Goal: Task Accomplishment & Management: Manage account settings

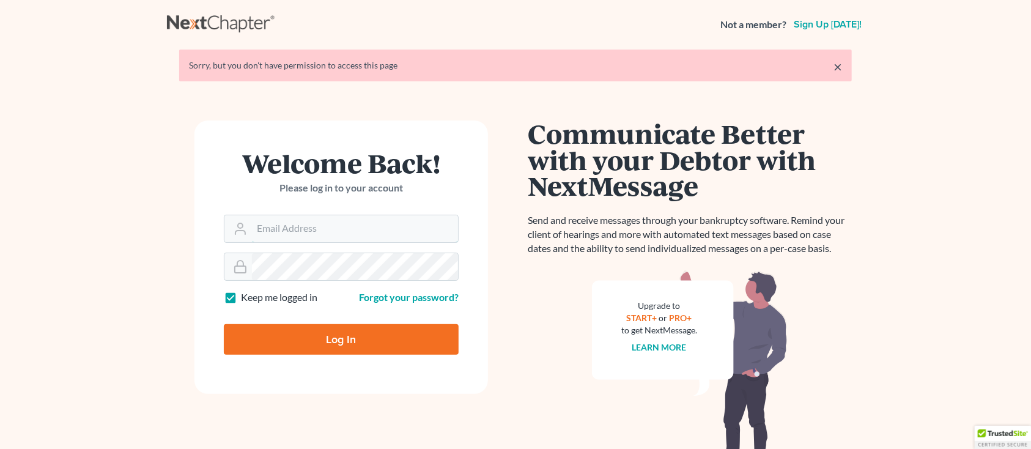
type input "[PERSON_NAME][EMAIL_ADDRESS][DOMAIN_NAME]"
click at [328, 336] on input "Log In" at bounding box center [341, 339] width 235 height 31
type input "Thinking..."
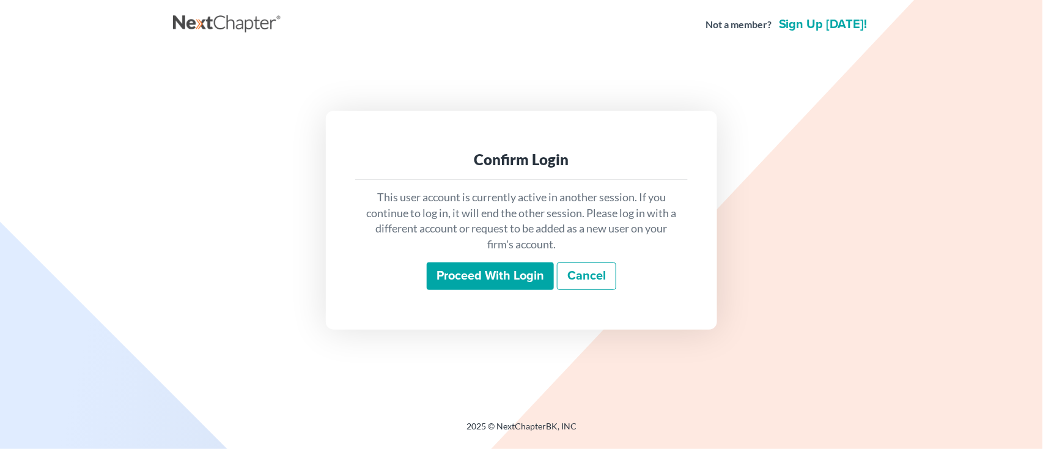
click at [445, 278] on input "Proceed with login" at bounding box center [490, 276] width 127 height 28
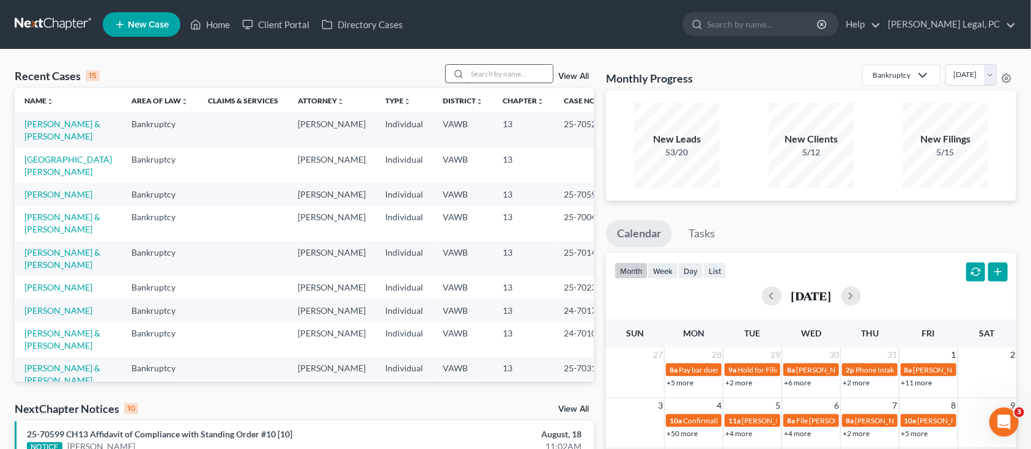
click at [515, 74] on input "search" at bounding box center [510, 74] width 86 height 18
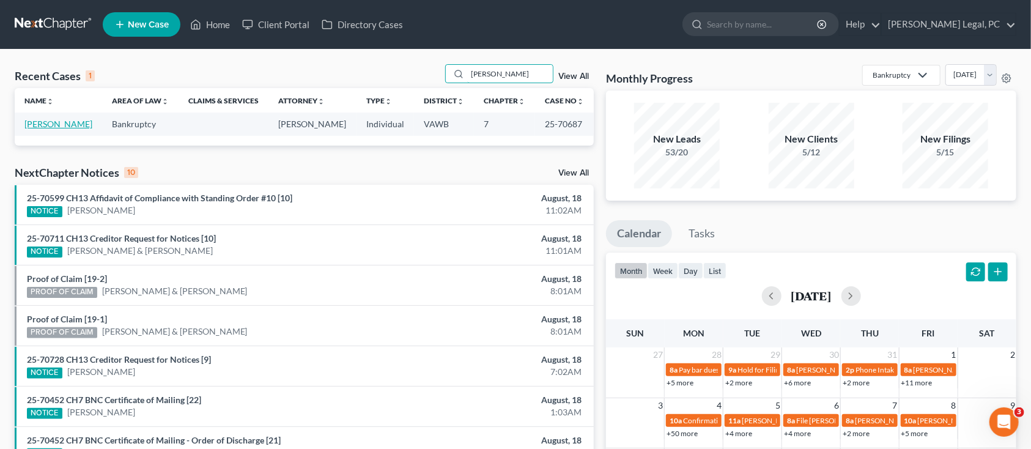
type input "ransome"
click at [48, 124] on link "[PERSON_NAME]" at bounding box center [58, 124] width 68 height 10
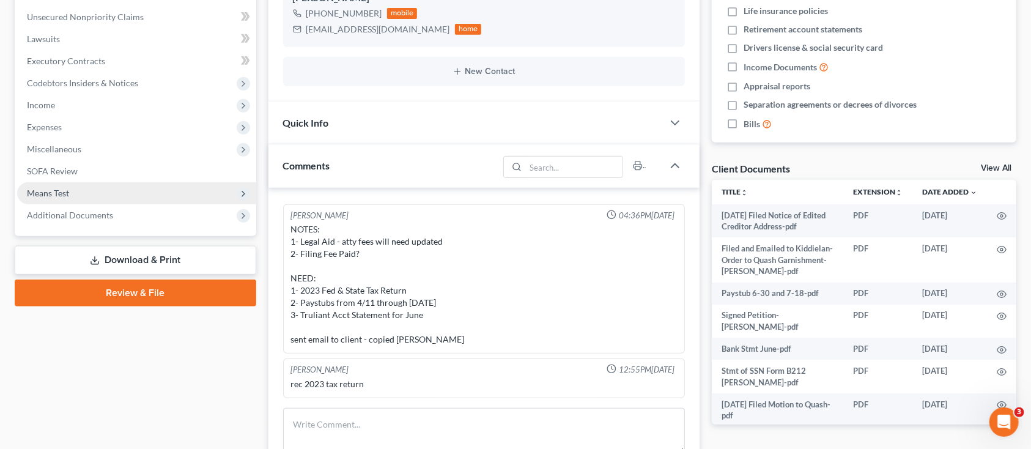
scroll to position [326, 0]
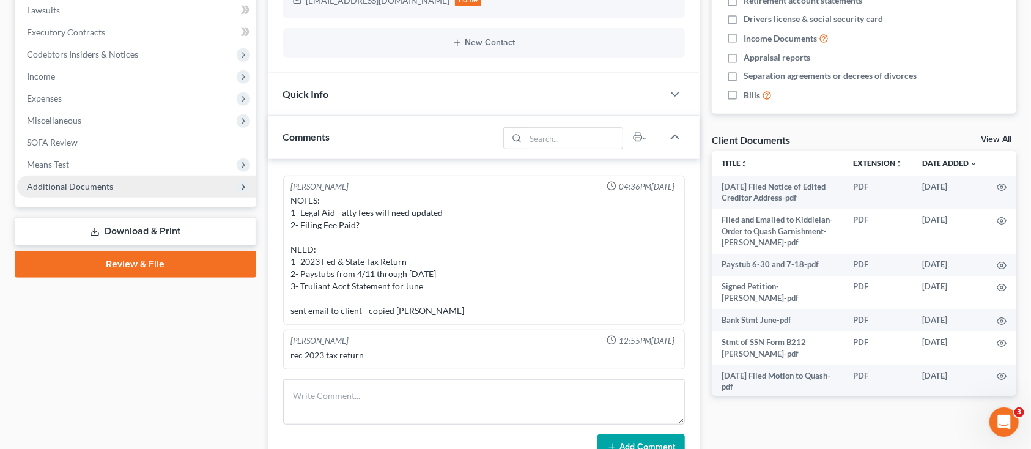
click at [108, 177] on span "Additional Documents" at bounding box center [136, 187] width 239 height 22
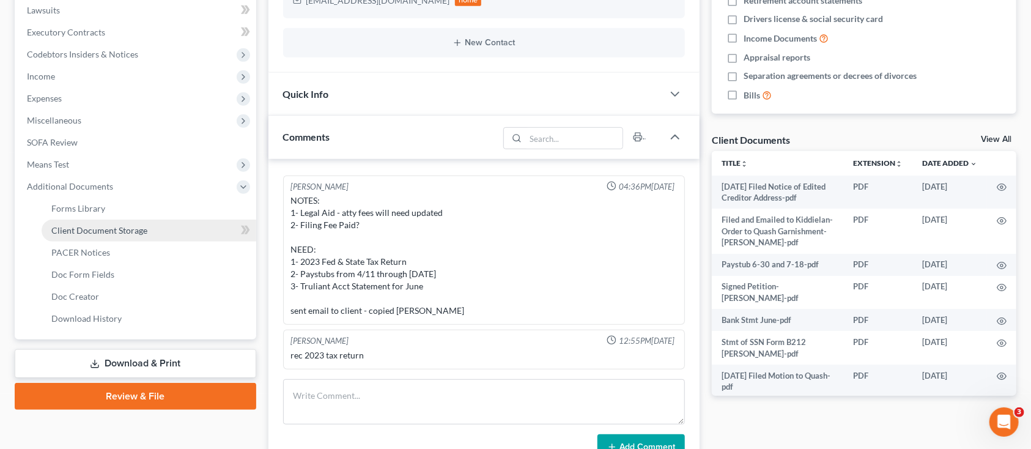
click at [109, 228] on span "Client Document Storage" at bounding box center [99, 230] width 96 height 10
select select "0"
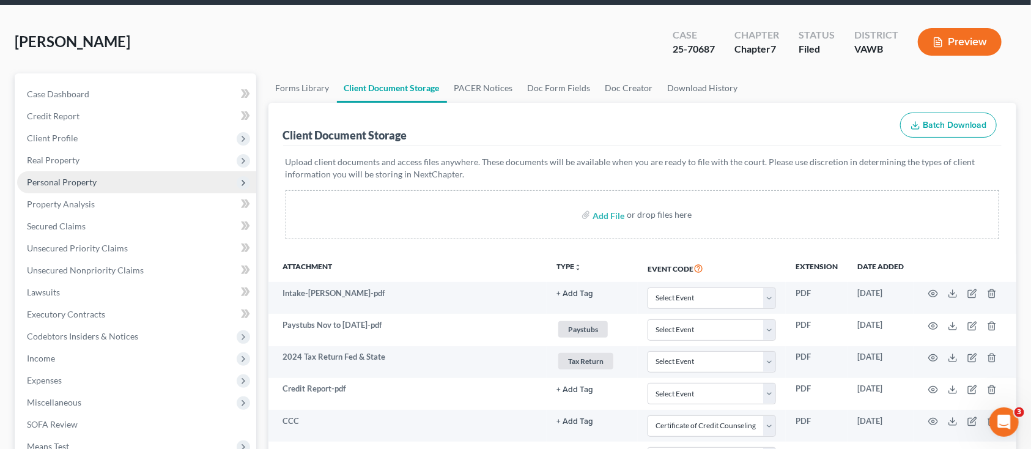
scroll to position [81, 0]
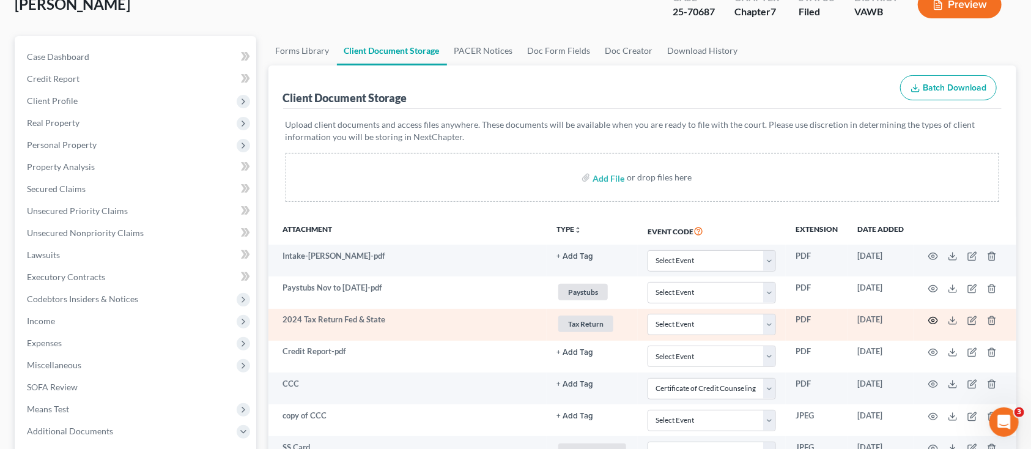
click at [931, 321] on icon "button" at bounding box center [933, 321] width 10 height 10
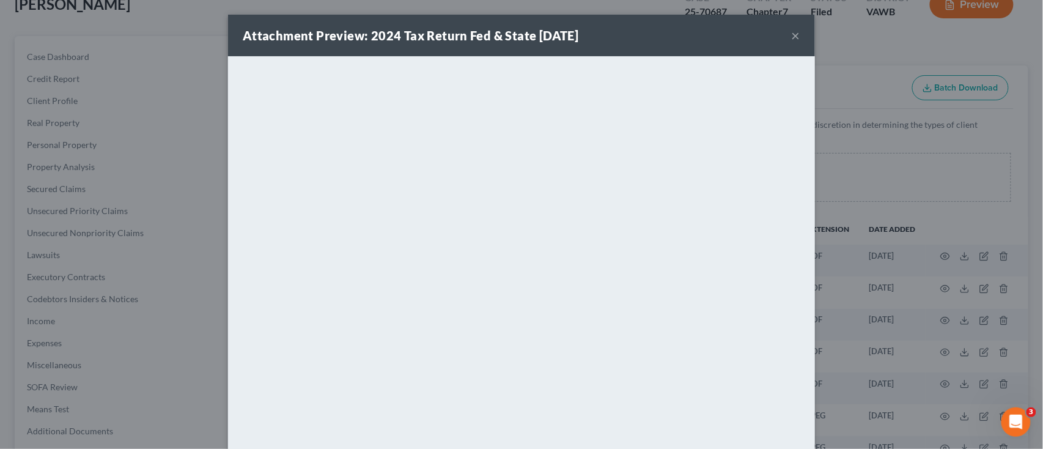
click at [796, 33] on div "Attachment Preview: 2024 Tax Return Fed & State 04/15/2025 ×" at bounding box center [521, 36] width 587 height 42
click at [792, 32] on button "×" at bounding box center [796, 35] width 9 height 15
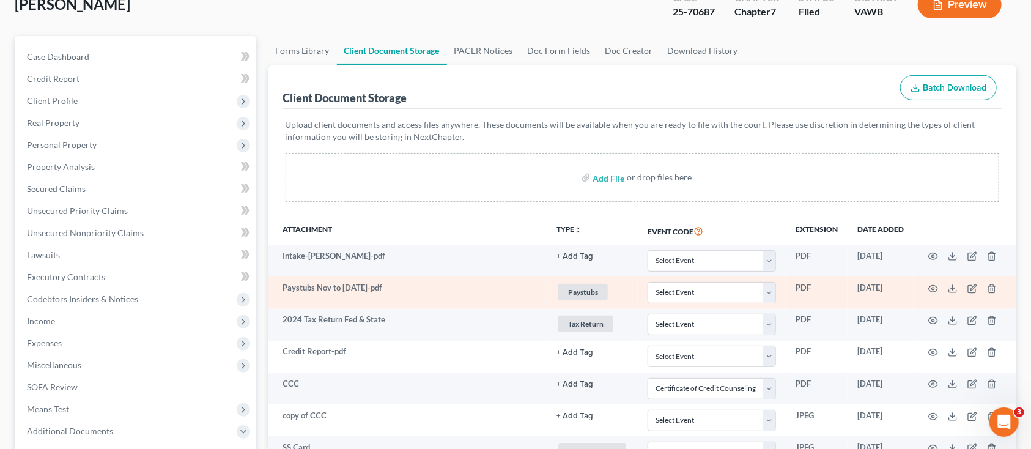
scroll to position [163, 0]
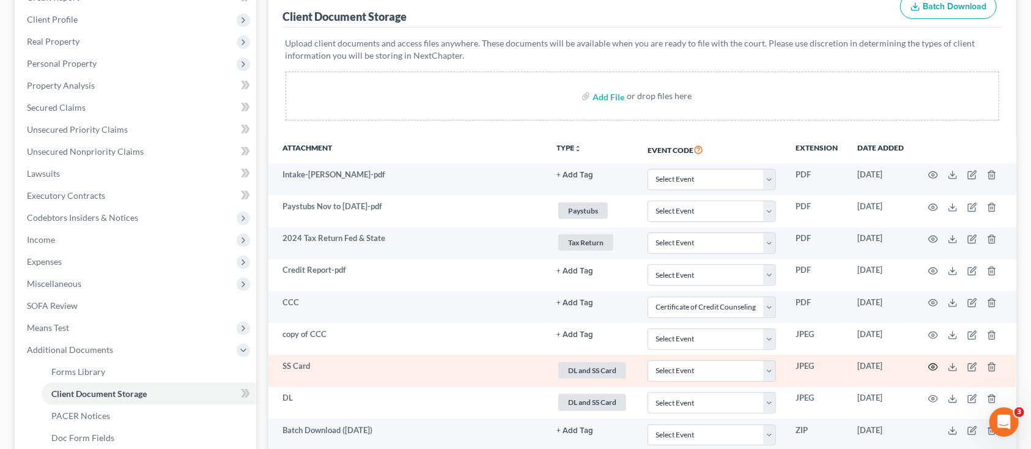
click at [931, 368] on icon "button" at bounding box center [933, 367] width 10 height 10
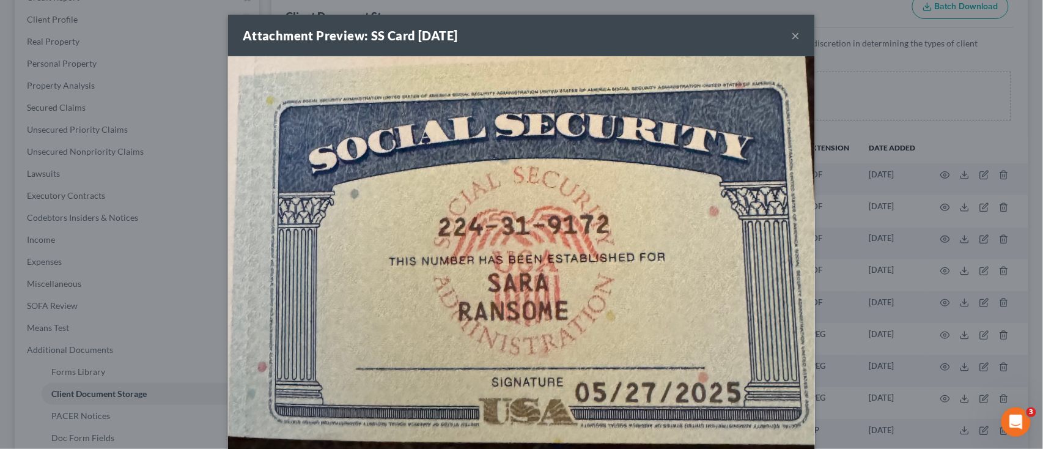
click at [625, 96] on img at bounding box center [521, 254] width 587 height 396
click at [673, 230] on img at bounding box center [521, 254] width 587 height 396
click at [697, 229] on img at bounding box center [521, 254] width 587 height 396
drag, startPoint x: 617, startPoint y: 344, endPoint x: 713, endPoint y: 352, distance: 96.3
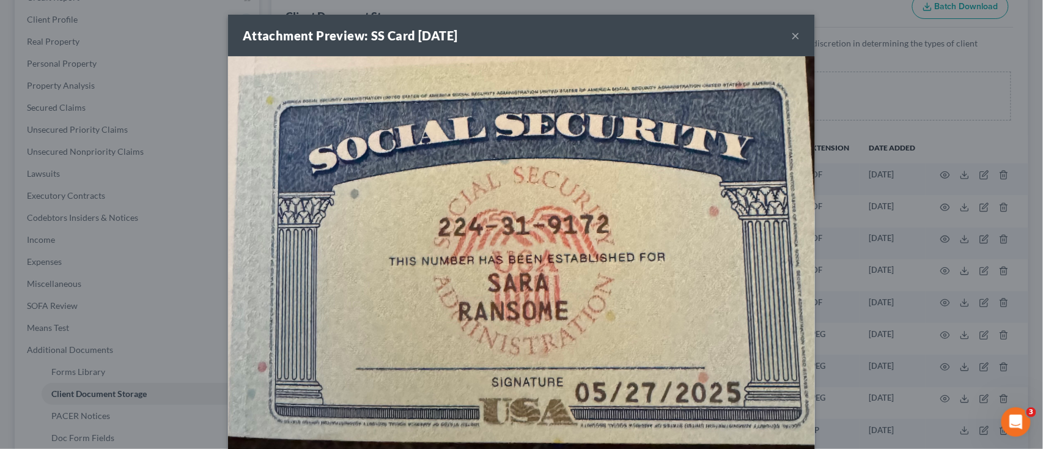
drag, startPoint x: 713, startPoint y: 352, endPoint x: 681, endPoint y: 264, distance: 93.6
click at [681, 264] on img at bounding box center [521, 254] width 587 height 396
click at [366, 109] on img at bounding box center [521, 254] width 587 height 396
click at [613, 116] on img at bounding box center [521, 254] width 587 height 396
drag, startPoint x: 668, startPoint y: 109, endPoint x: 878, endPoint y: 74, distance: 212.7
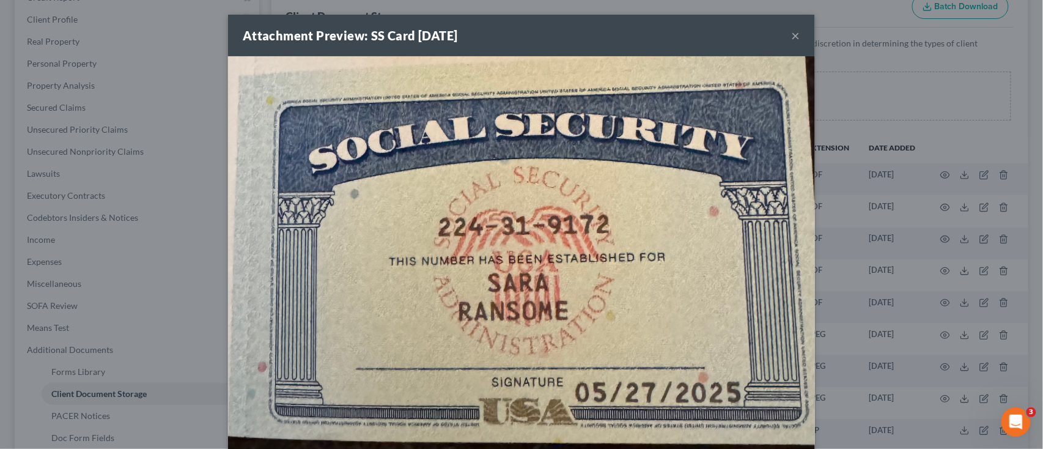
click at [878, 74] on div "Attachment Preview: SS Card 06/12/2025 × Download" at bounding box center [521, 224] width 1043 height 449
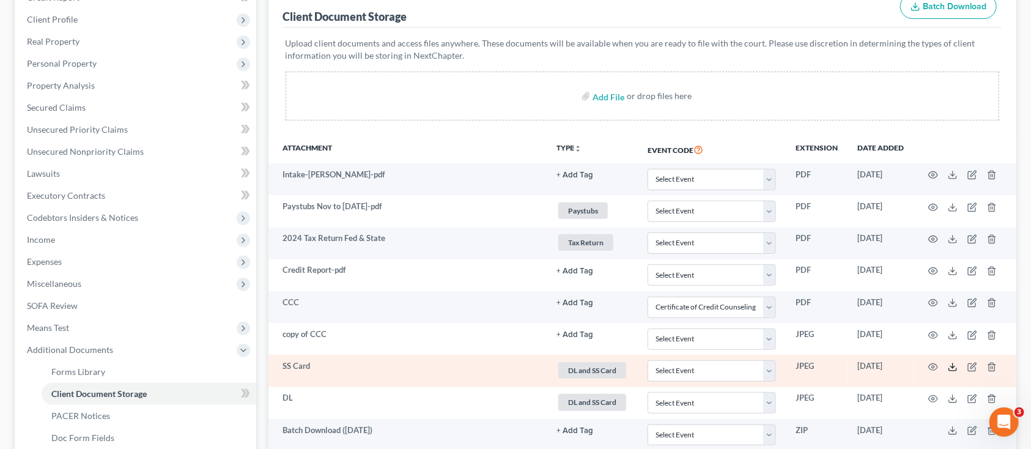
click at [953, 368] on icon at bounding box center [953, 367] width 10 height 10
click at [931, 364] on icon "button" at bounding box center [933, 367] width 9 height 7
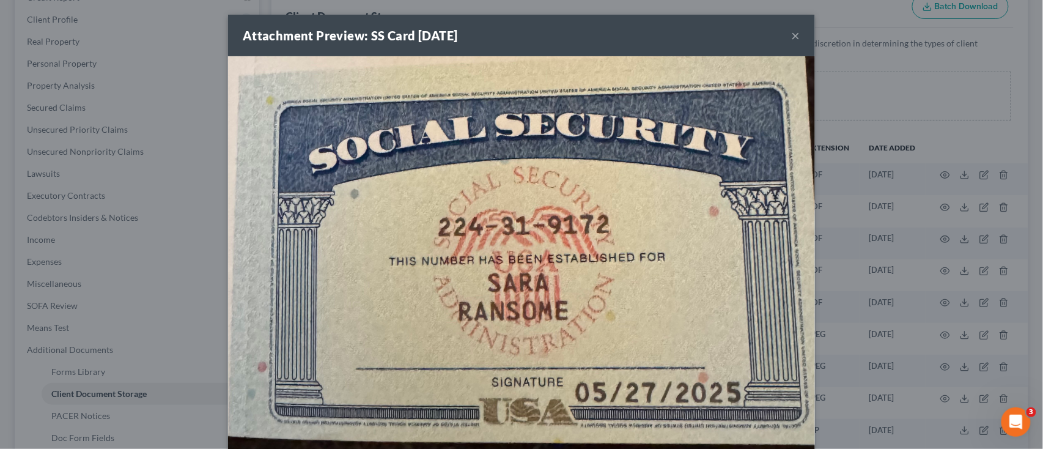
click at [731, 253] on img at bounding box center [521, 254] width 587 height 396
drag, startPoint x: 758, startPoint y: 228, endPoint x: 664, endPoint y: 263, distance: 100.6
click at [664, 263] on img at bounding box center [521, 254] width 587 height 396
click at [139, 59] on div "Attachment Preview: SS Card 06/12/2025 × Download" at bounding box center [521, 224] width 1043 height 449
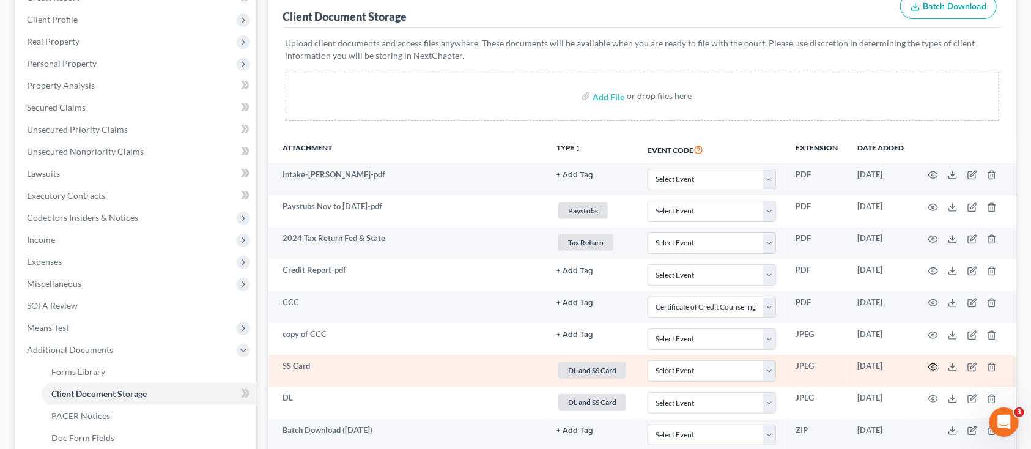
click at [933, 362] on icon "button" at bounding box center [933, 367] width 10 height 10
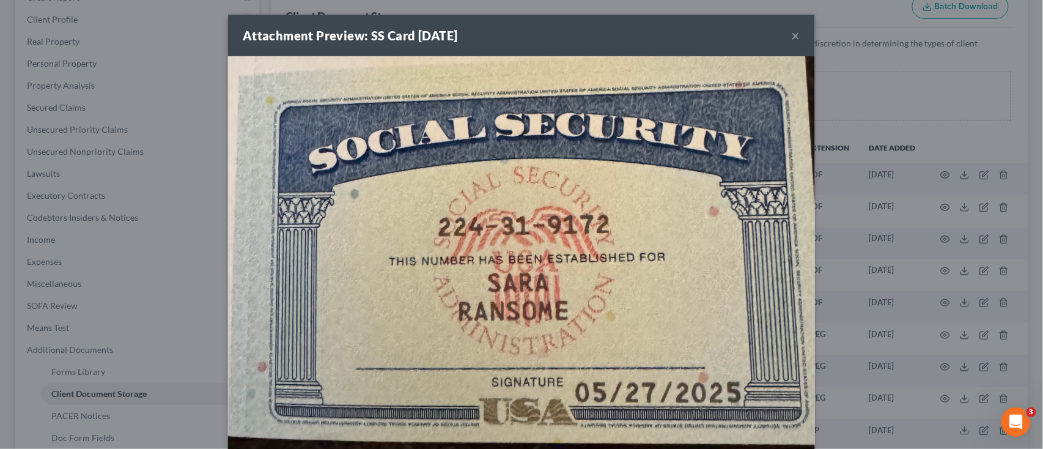
click at [792, 35] on button "×" at bounding box center [796, 35] width 9 height 15
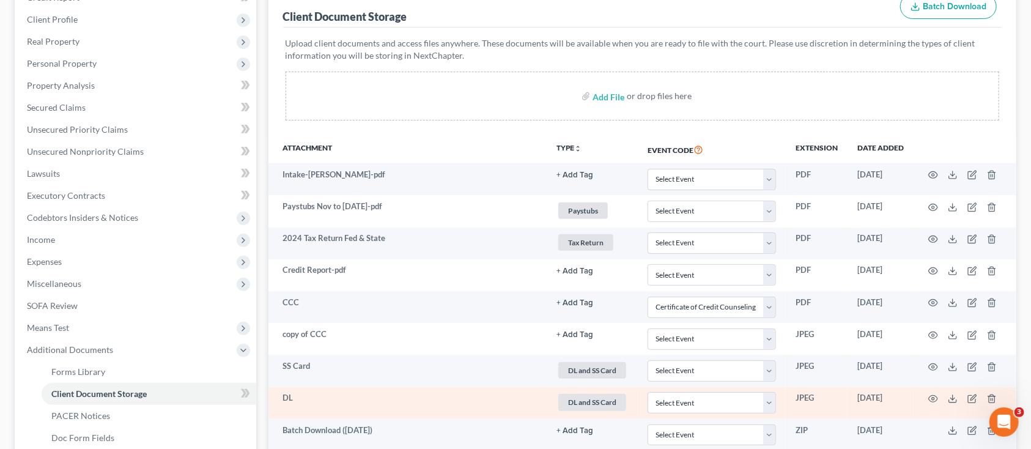
click at [930, 392] on td at bounding box center [965, 403] width 103 height 32
click at [930, 396] on icon "button" at bounding box center [933, 399] width 10 height 10
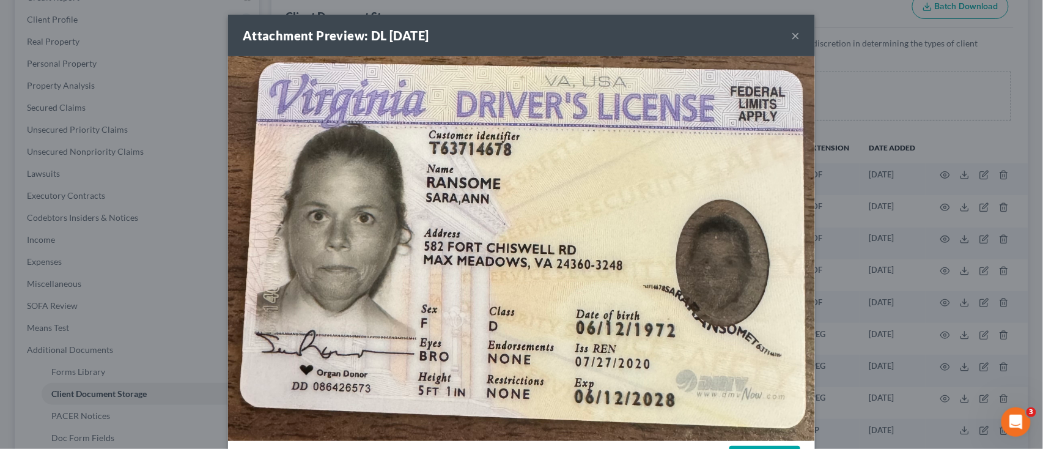
click at [847, 291] on div "Attachment Preview: DL 06/12/2025 × Download" at bounding box center [521, 224] width 1043 height 449
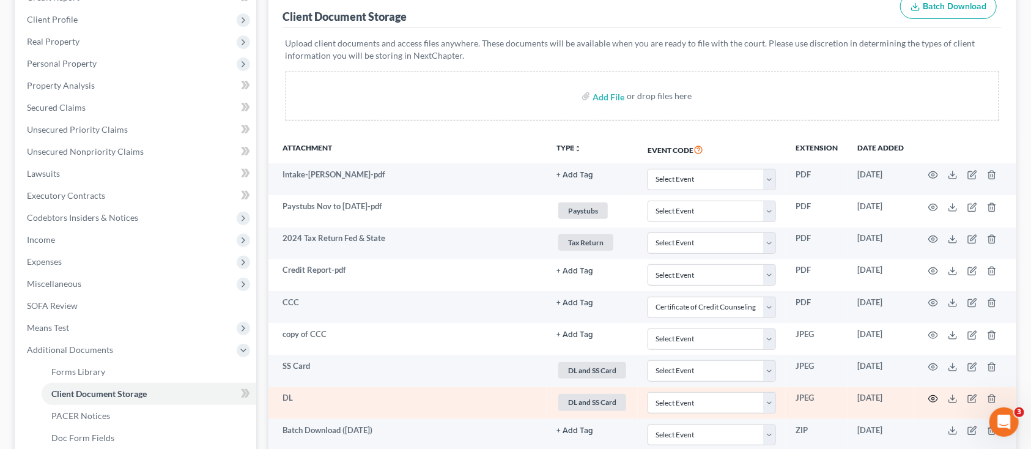
click at [935, 394] on icon "button" at bounding box center [933, 399] width 10 height 10
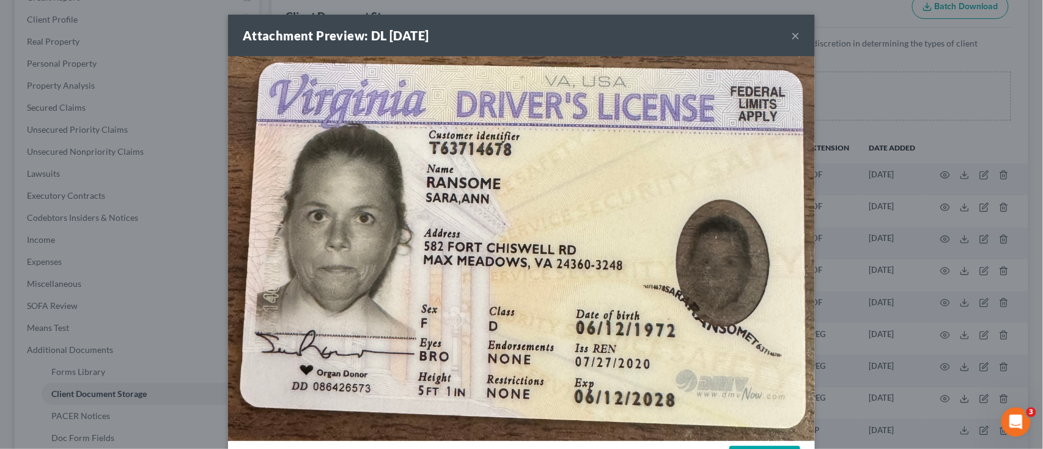
click at [199, 253] on div "Attachment Preview: DL 06/12/2025 × Download" at bounding box center [521, 224] width 1043 height 449
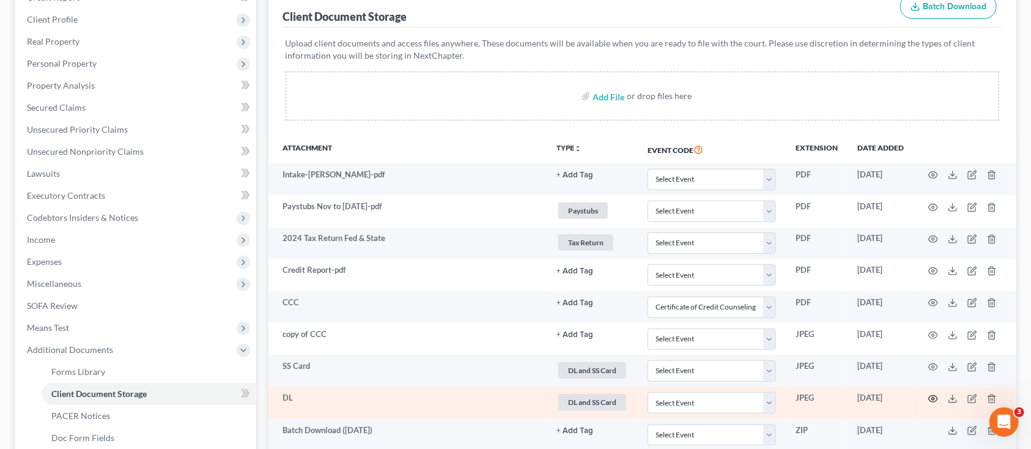
click at [933, 398] on circle "button" at bounding box center [933, 399] width 2 height 2
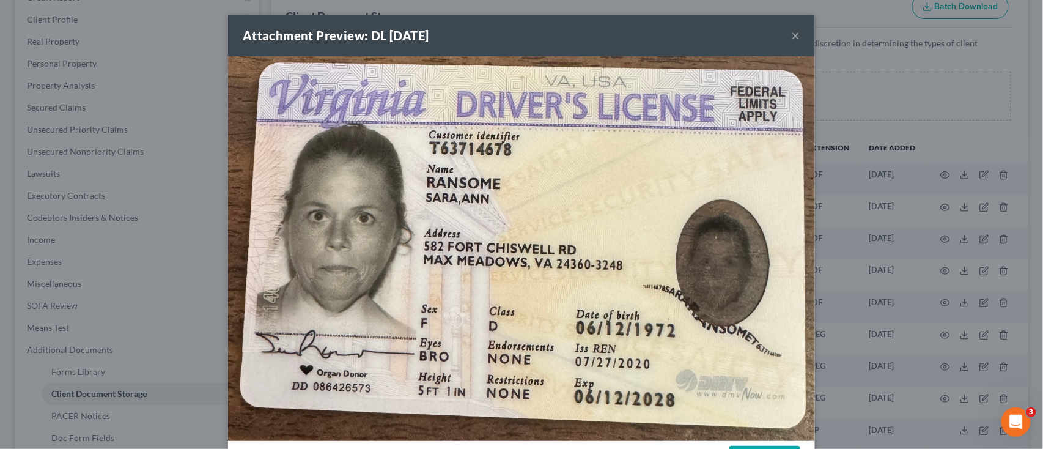
click at [793, 40] on button "×" at bounding box center [796, 35] width 9 height 15
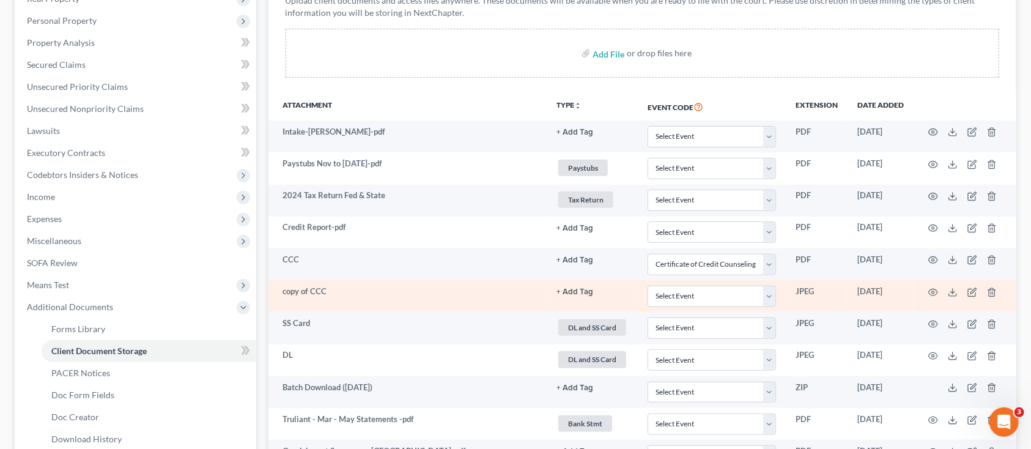
scroll to position [245, 0]
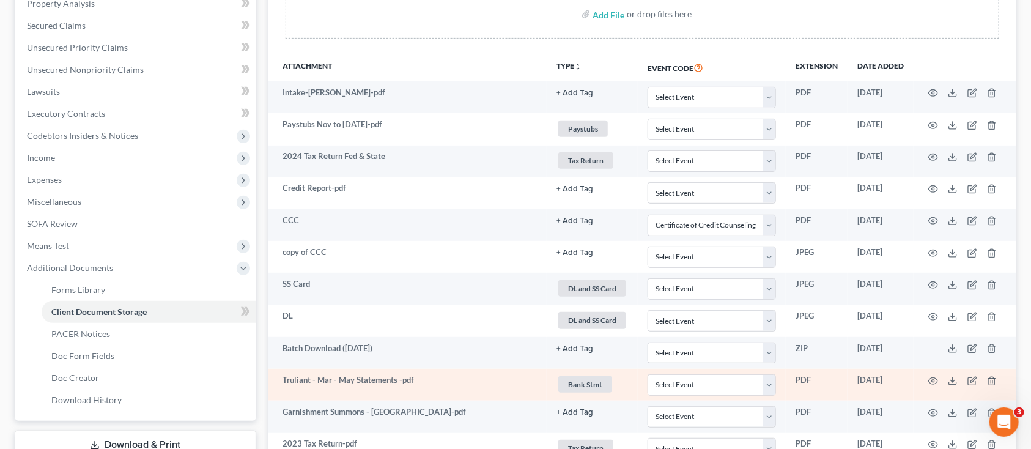
click at [934, 371] on td at bounding box center [965, 385] width 103 height 32
click at [936, 376] on icon "button" at bounding box center [933, 381] width 10 height 10
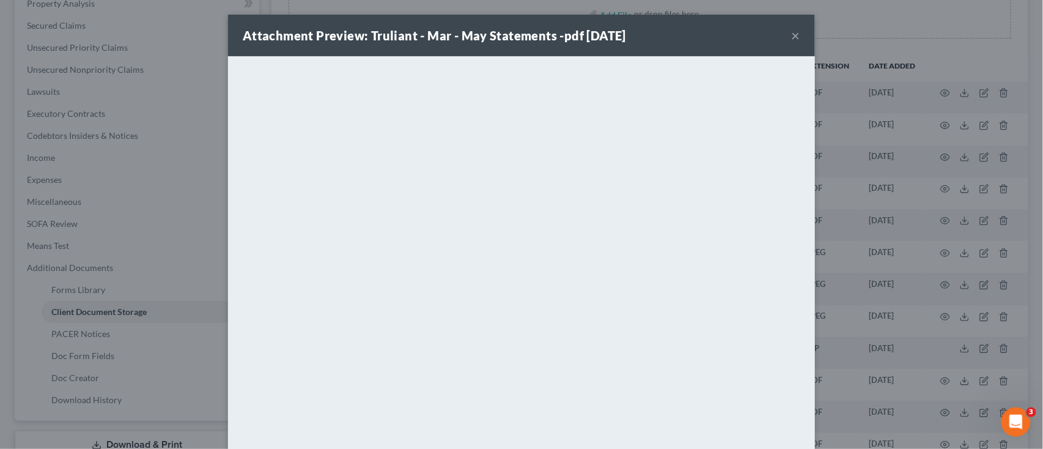
click at [792, 31] on button "×" at bounding box center [796, 35] width 9 height 15
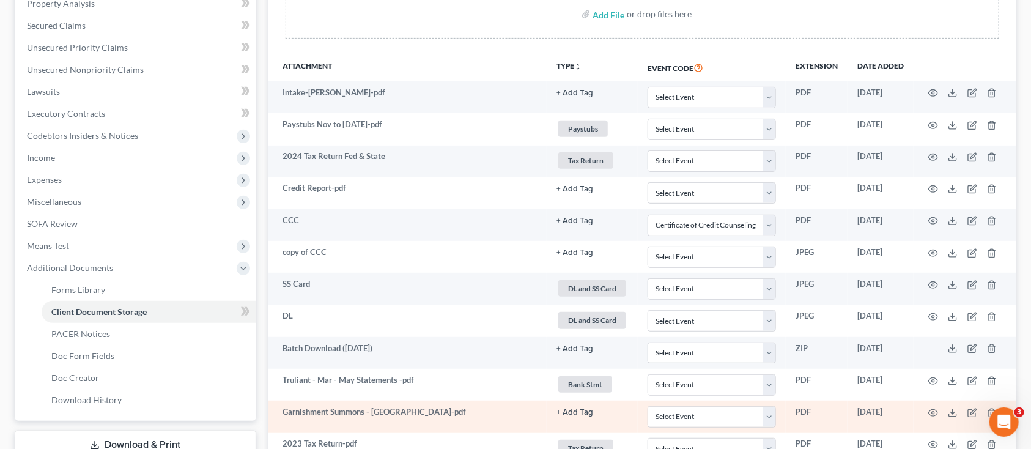
scroll to position [326, 0]
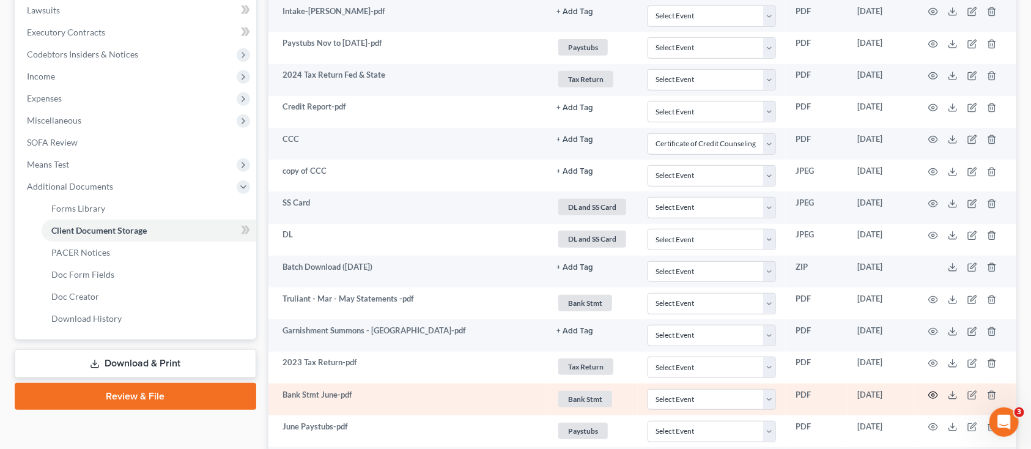
click at [933, 396] on icon "button" at bounding box center [933, 395] width 10 height 10
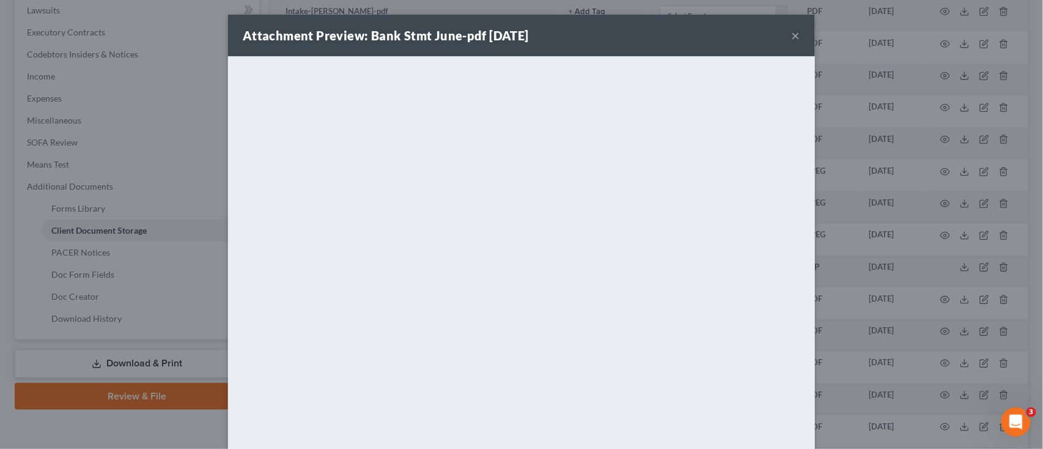
click at [792, 35] on button "×" at bounding box center [796, 35] width 9 height 15
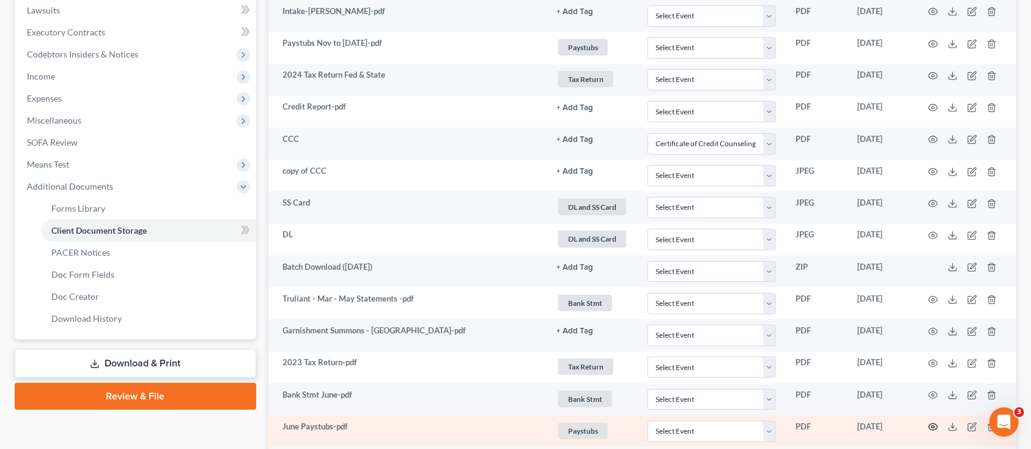
click at [932, 424] on icon "button" at bounding box center [933, 427] width 9 height 7
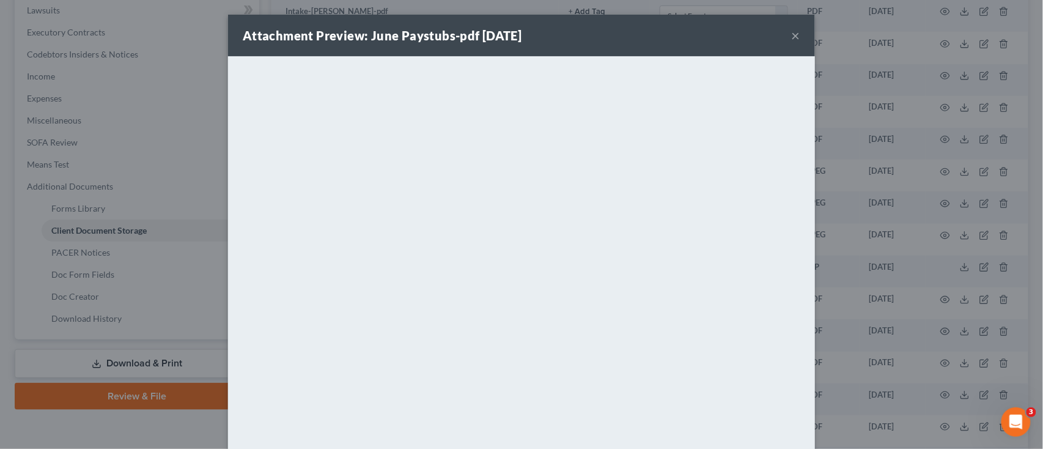
click at [792, 34] on button "×" at bounding box center [796, 35] width 9 height 15
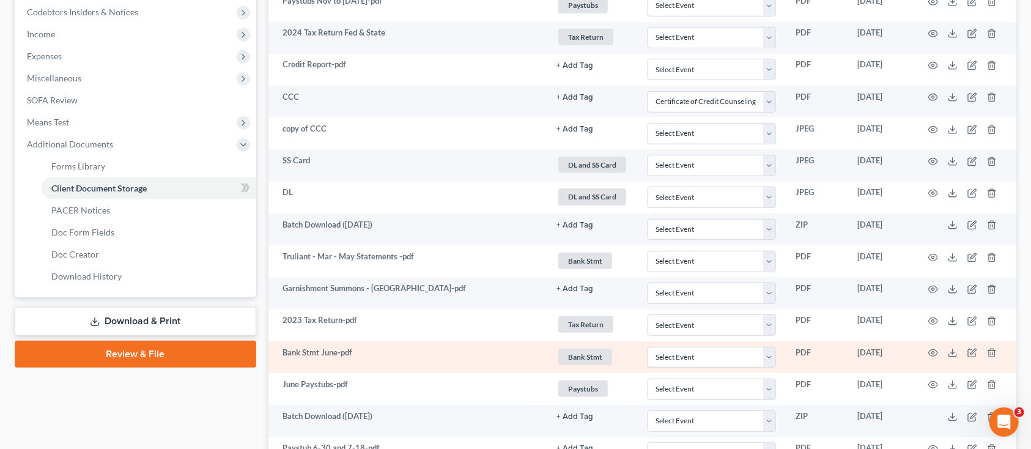
scroll to position [407, 0]
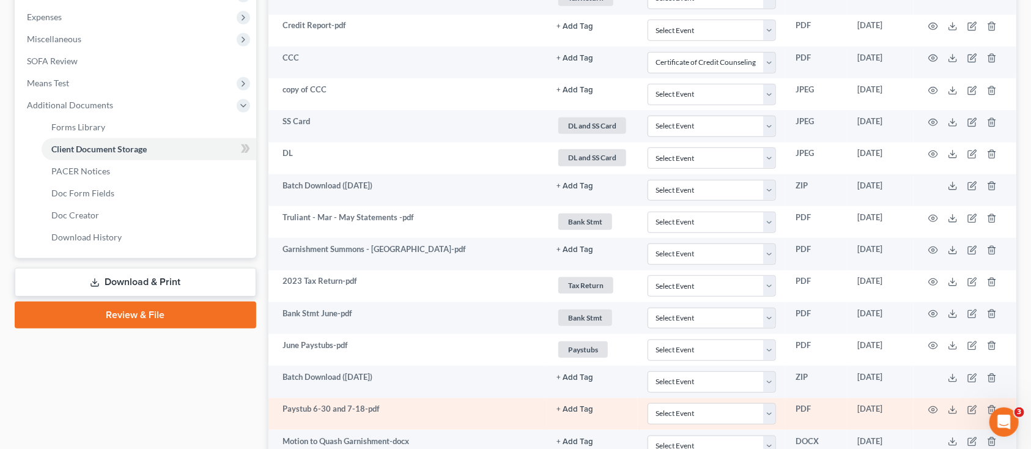
click at [938, 404] on td at bounding box center [965, 414] width 103 height 32
click at [937, 410] on icon "button" at bounding box center [933, 410] width 9 height 7
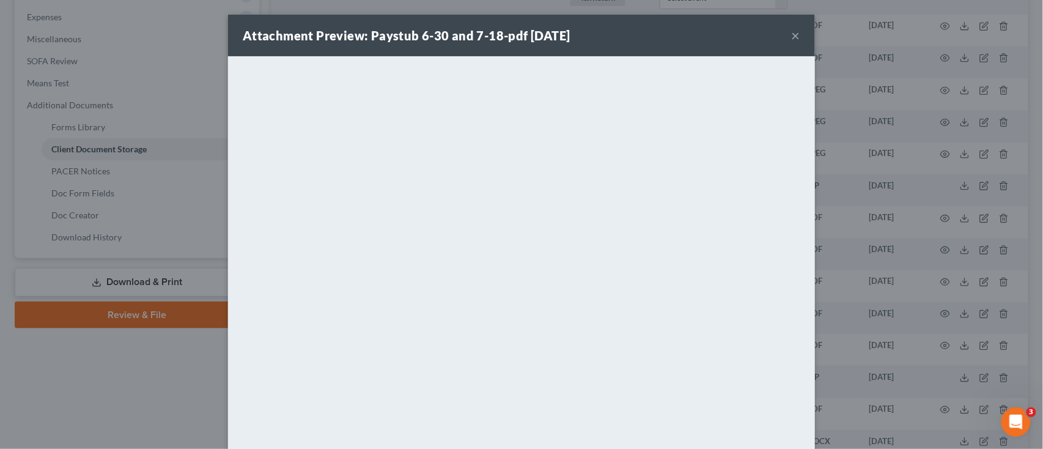
click at [792, 32] on button "×" at bounding box center [796, 35] width 9 height 15
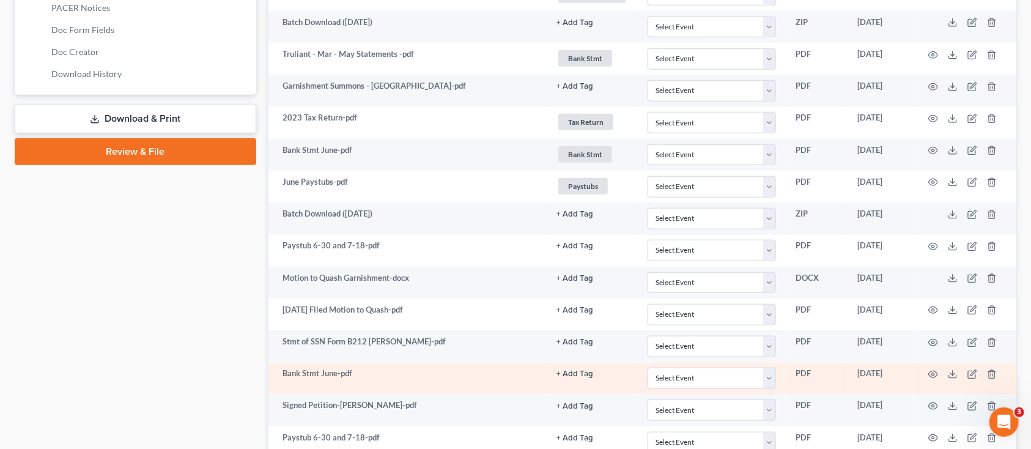
scroll to position [652, 0]
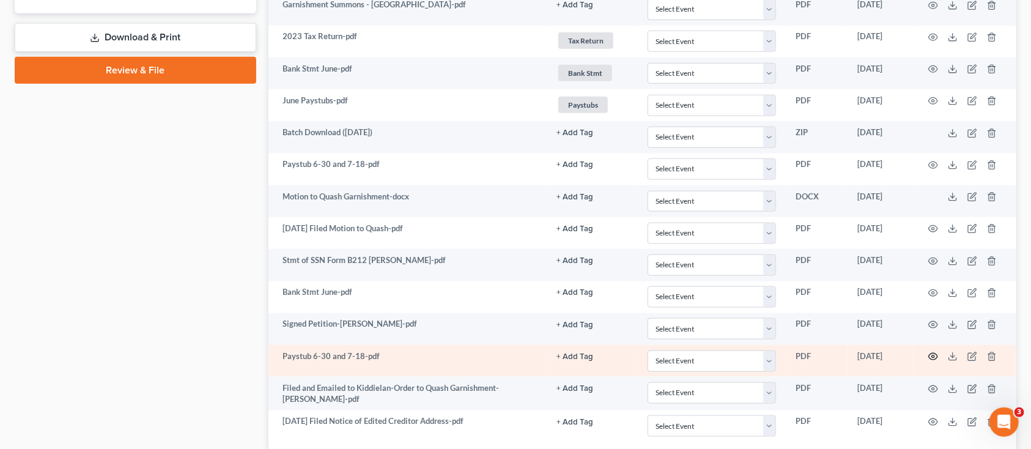
click at [935, 355] on icon "button" at bounding box center [933, 356] width 9 height 7
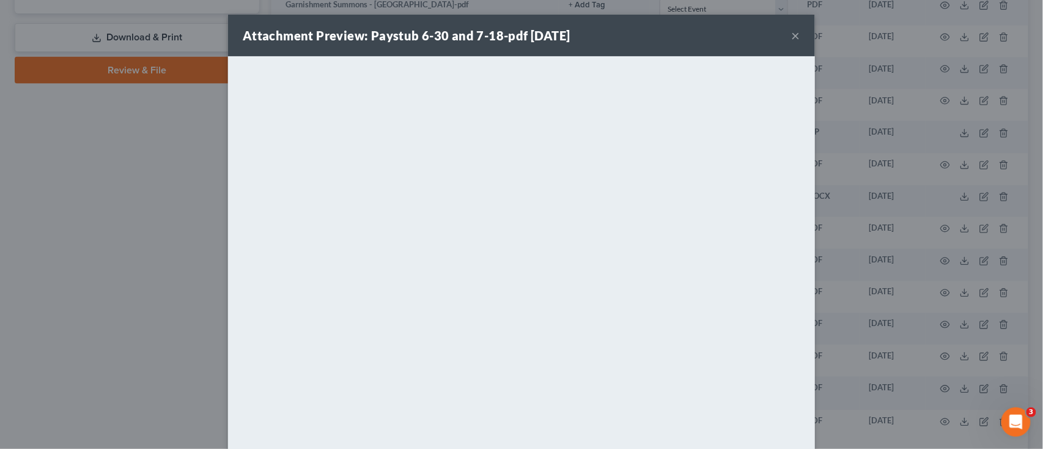
click at [792, 39] on button "×" at bounding box center [796, 35] width 9 height 15
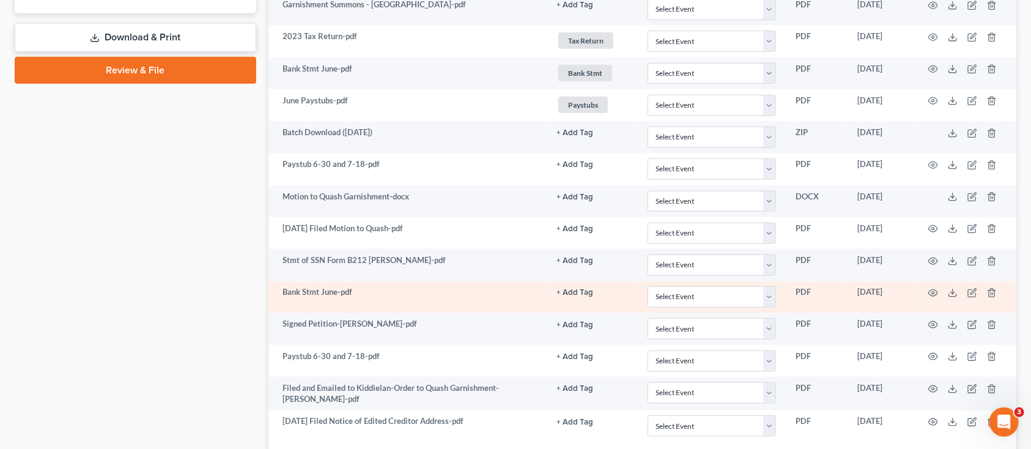
click at [439, 298] on td "Bank Stmt June-pdf" at bounding box center [407, 297] width 279 height 32
click at [932, 293] on circle "button" at bounding box center [933, 293] width 2 height 2
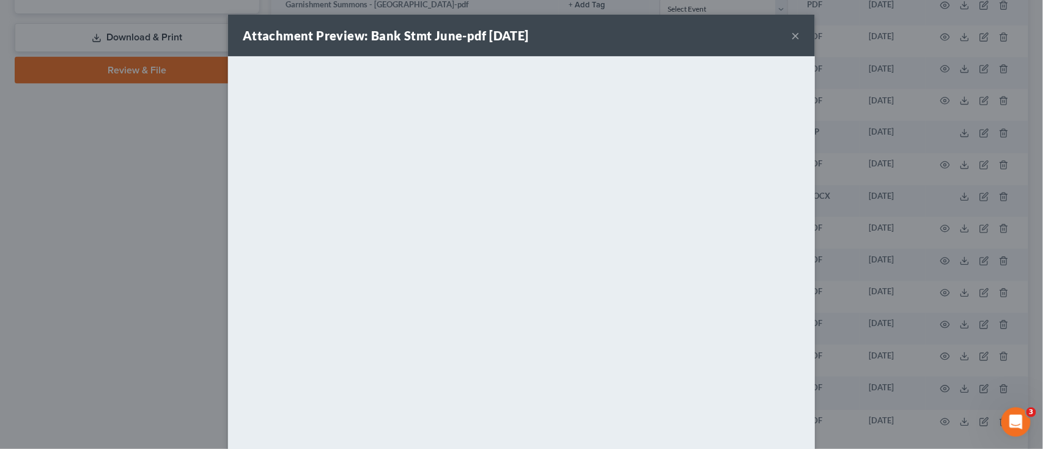
click at [794, 32] on button "×" at bounding box center [796, 35] width 9 height 15
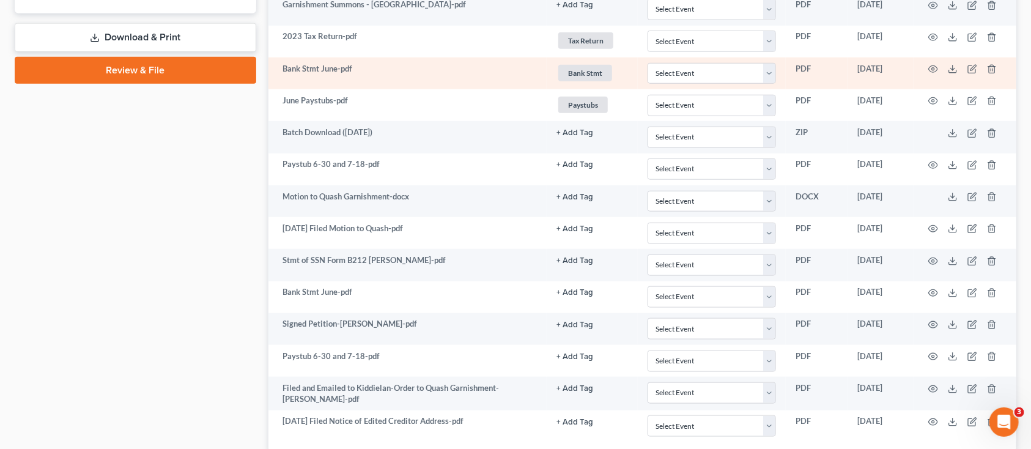
click at [308, 68] on td "Bank Stmt June-pdf" at bounding box center [407, 73] width 279 height 32
click at [935, 72] on icon "button" at bounding box center [933, 69] width 10 height 10
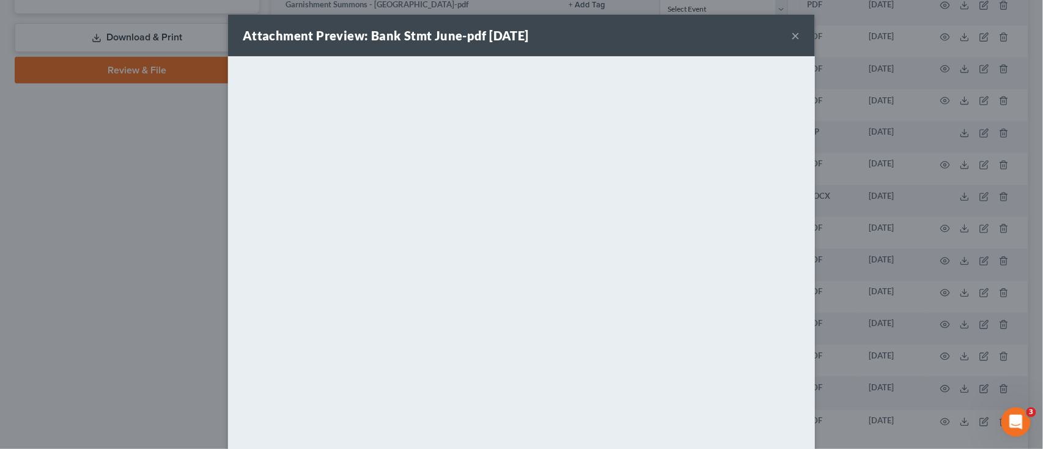
click at [792, 31] on button "×" at bounding box center [796, 35] width 9 height 15
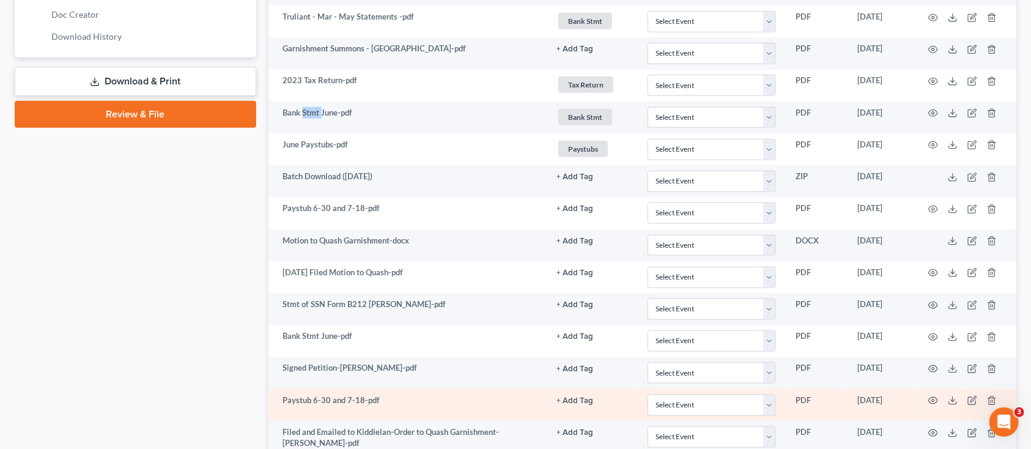
scroll to position [579, 0]
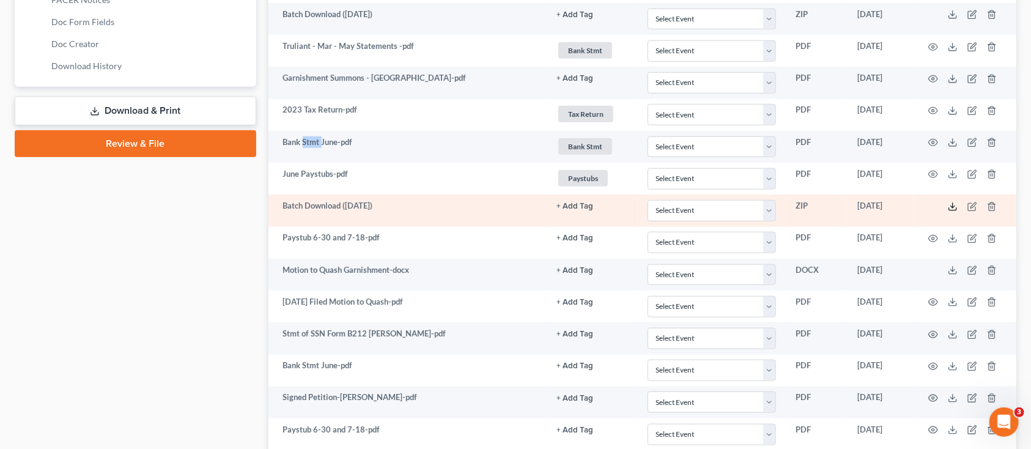
click at [955, 206] on polyline at bounding box center [953, 206] width 4 height 2
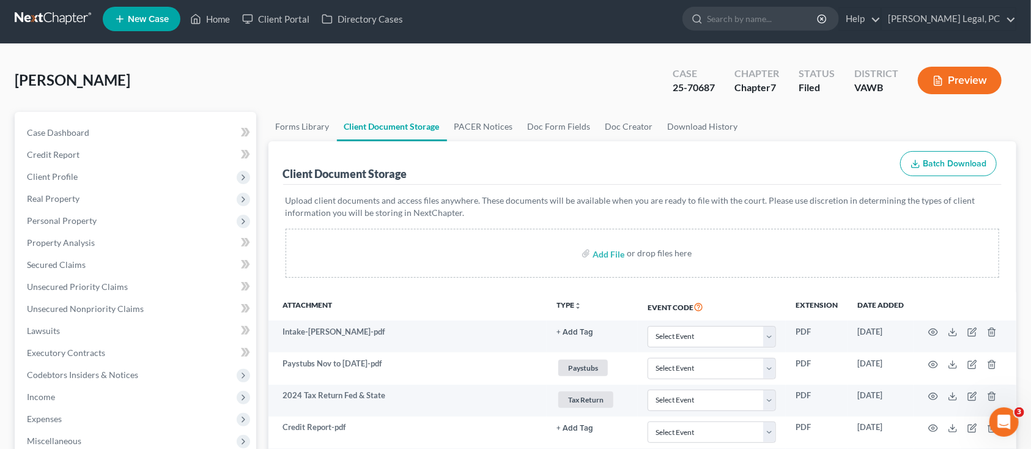
scroll to position [0, 0]
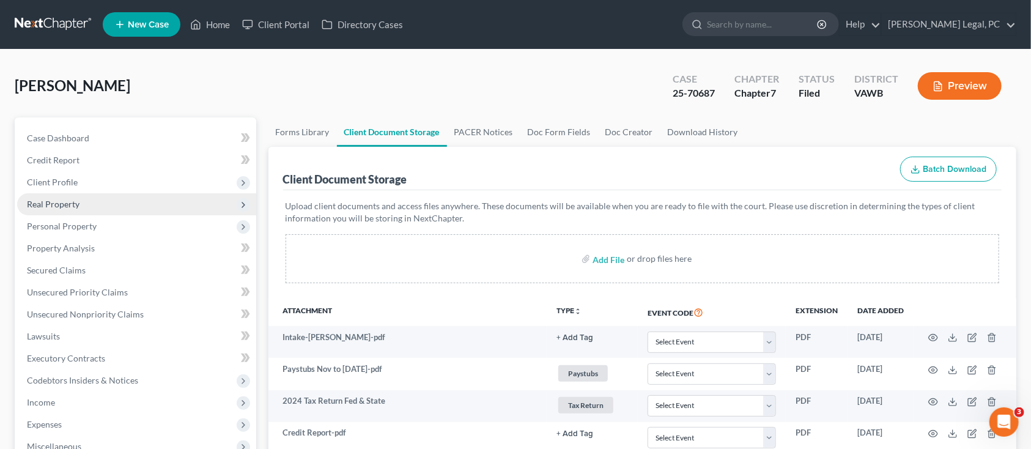
click at [77, 199] on span "Real Property" at bounding box center [53, 204] width 53 height 10
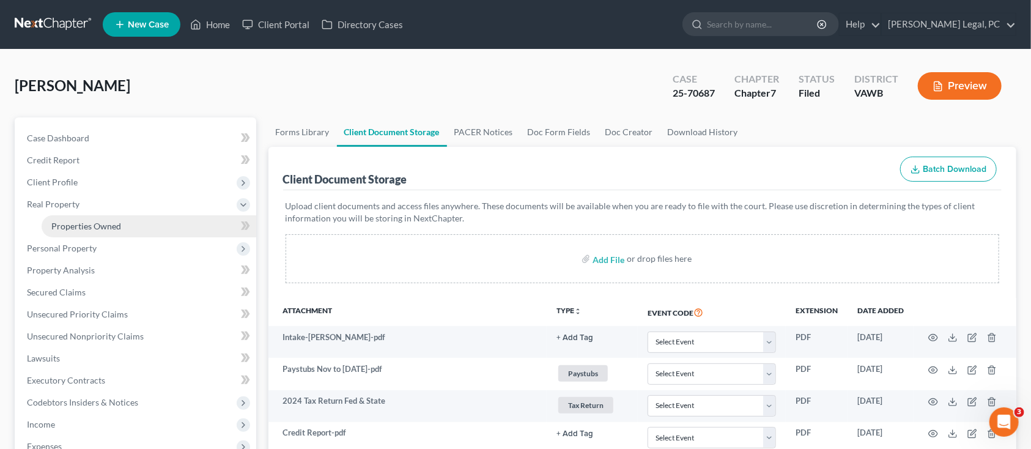
click at [73, 224] on span "Properties Owned" at bounding box center [86, 226] width 70 height 10
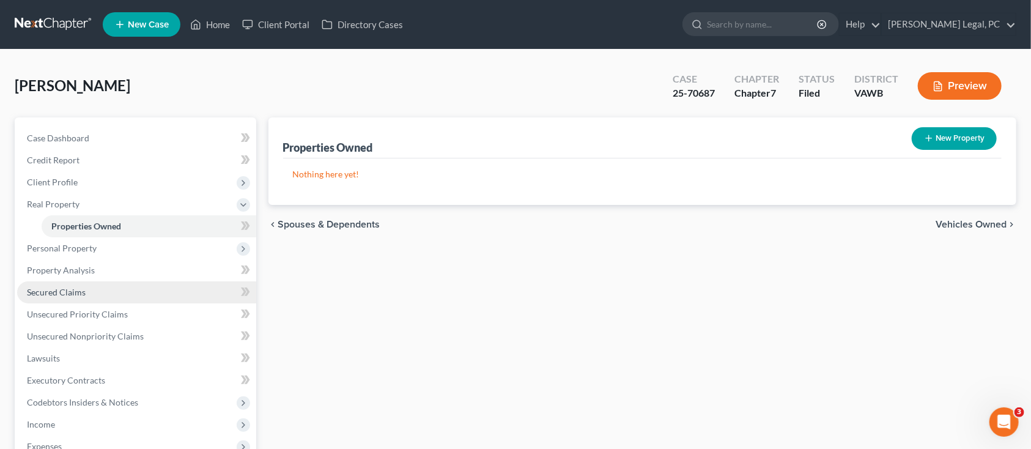
click at [77, 291] on span "Secured Claims" at bounding box center [56, 292] width 59 height 10
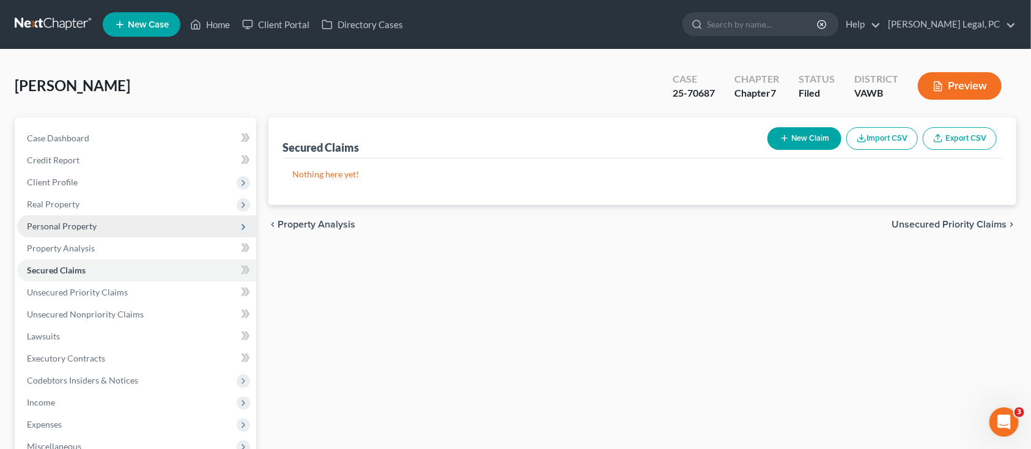
click at [62, 231] on span "Personal Property" at bounding box center [136, 226] width 239 height 22
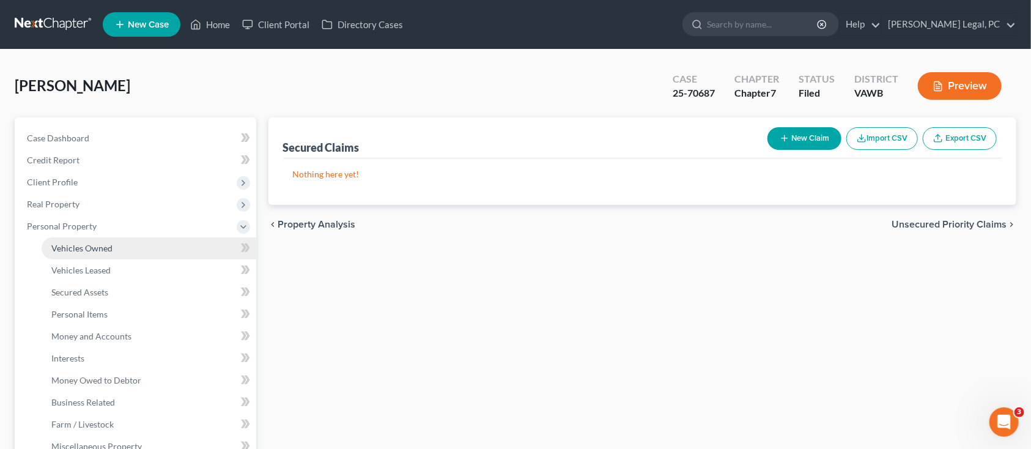
click at [83, 248] on span "Vehicles Owned" at bounding box center [81, 248] width 61 height 10
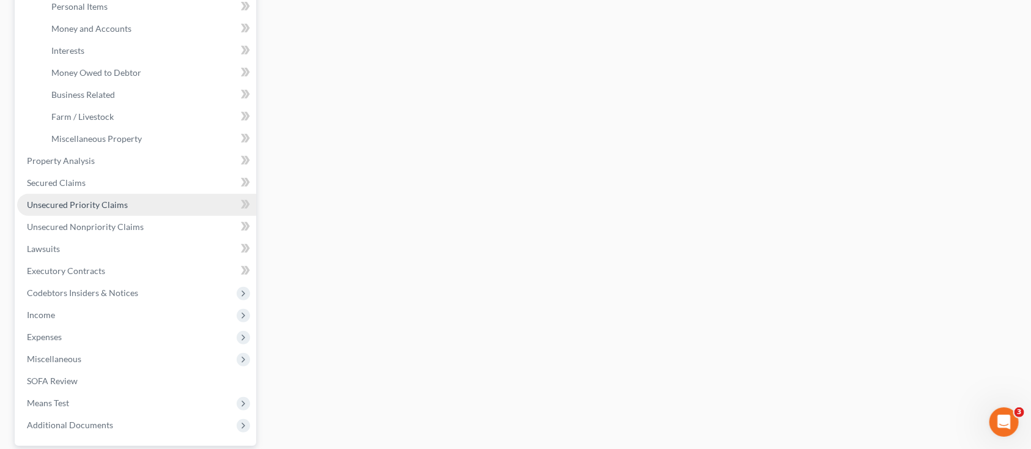
scroll to position [326, 0]
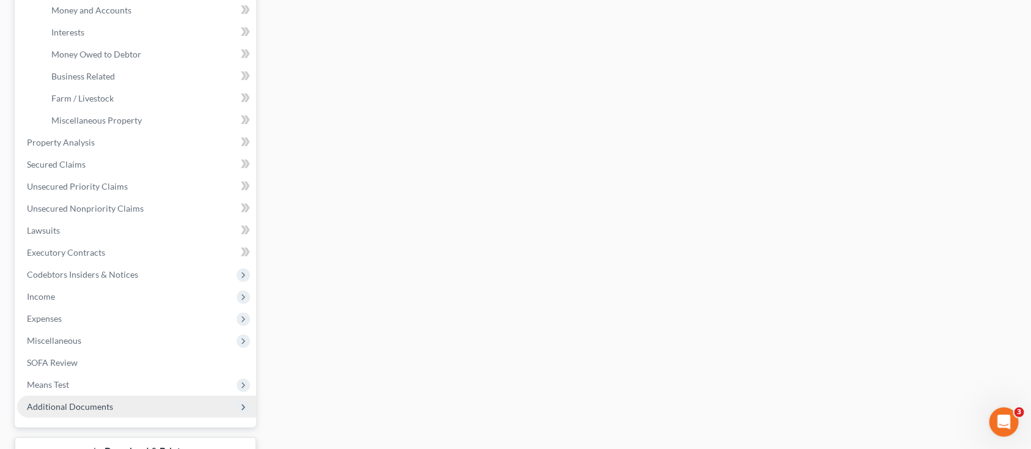
click at [75, 409] on span "Additional Documents" at bounding box center [70, 406] width 86 height 10
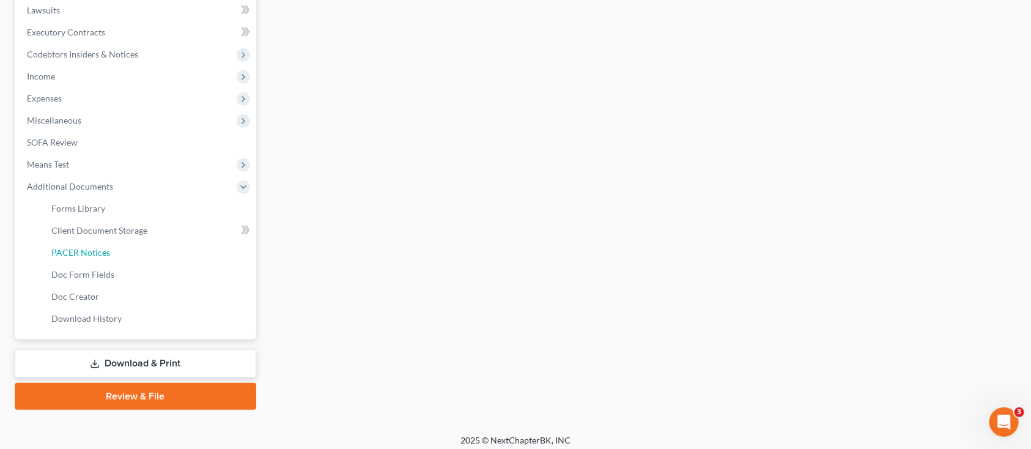
click at [75, 409] on div "Case Dashboard Payments Invoices Payments Payments Credit Report Client Profile" at bounding box center [136, 100] width 254 height 618
click at [105, 221] on link "Client Document Storage" at bounding box center [149, 231] width 215 height 22
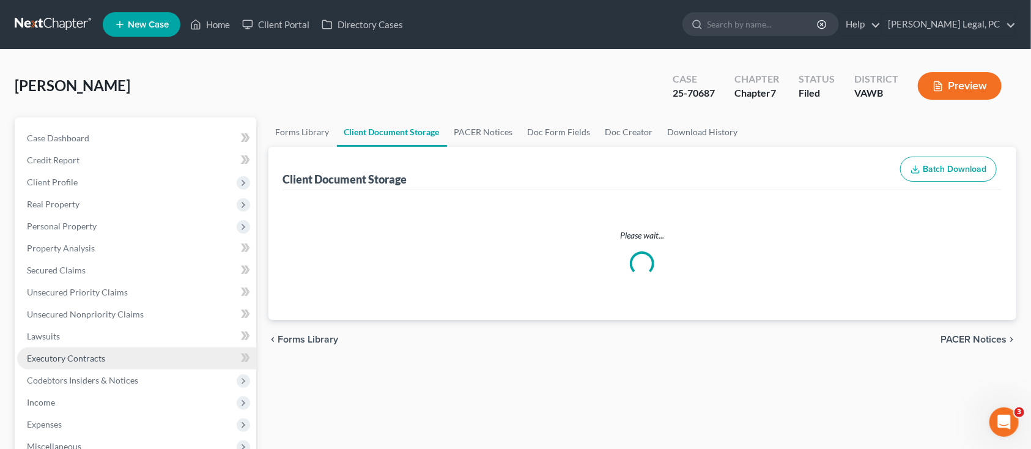
select select "0"
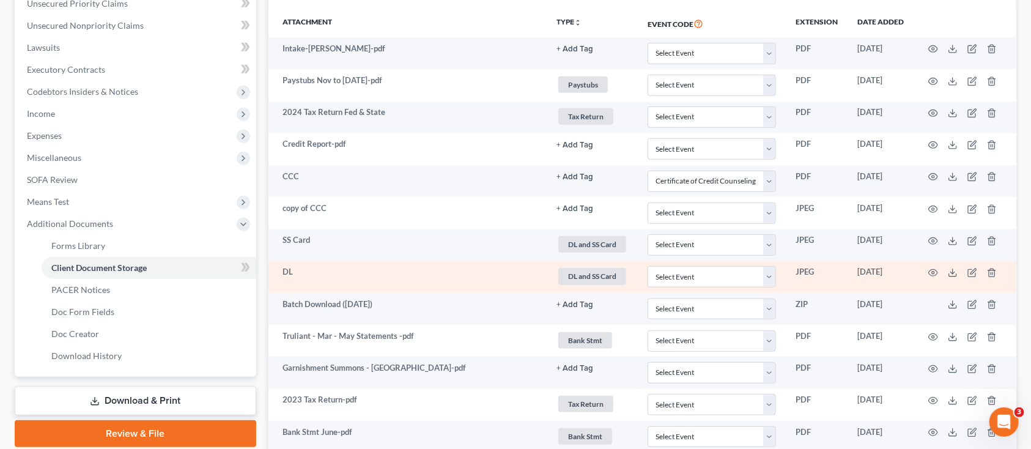
scroll to position [326, 0]
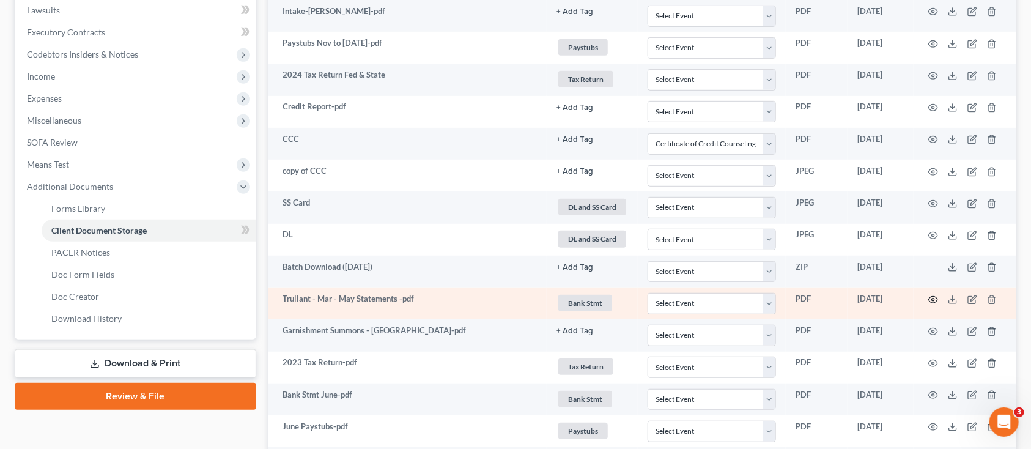
click at [933, 297] on icon "button" at bounding box center [933, 300] width 10 height 10
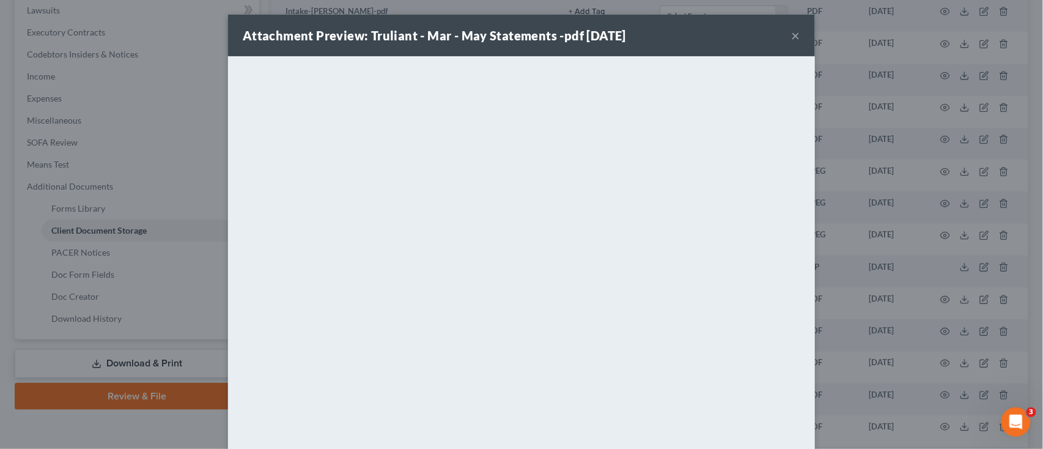
click at [792, 32] on button "×" at bounding box center [796, 35] width 9 height 15
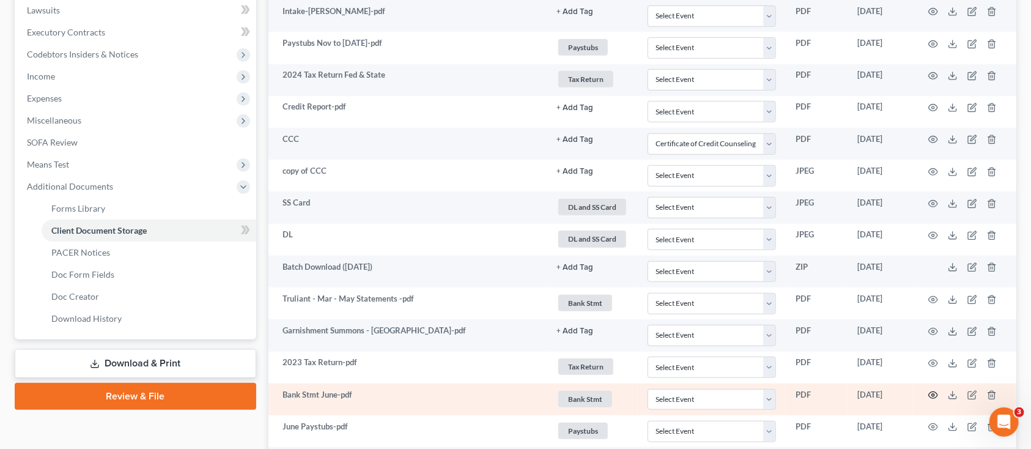
click at [935, 394] on icon "button" at bounding box center [933, 395] width 10 height 10
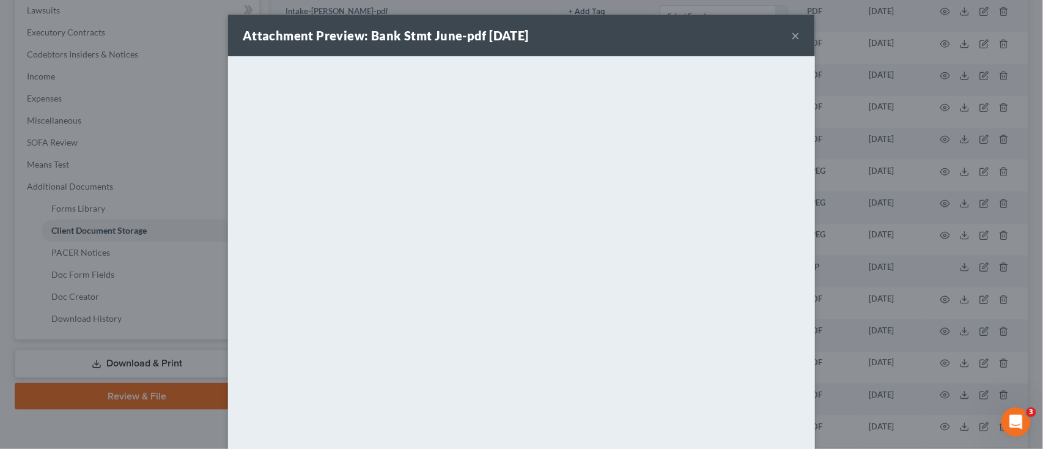
click at [792, 37] on button "×" at bounding box center [796, 35] width 9 height 15
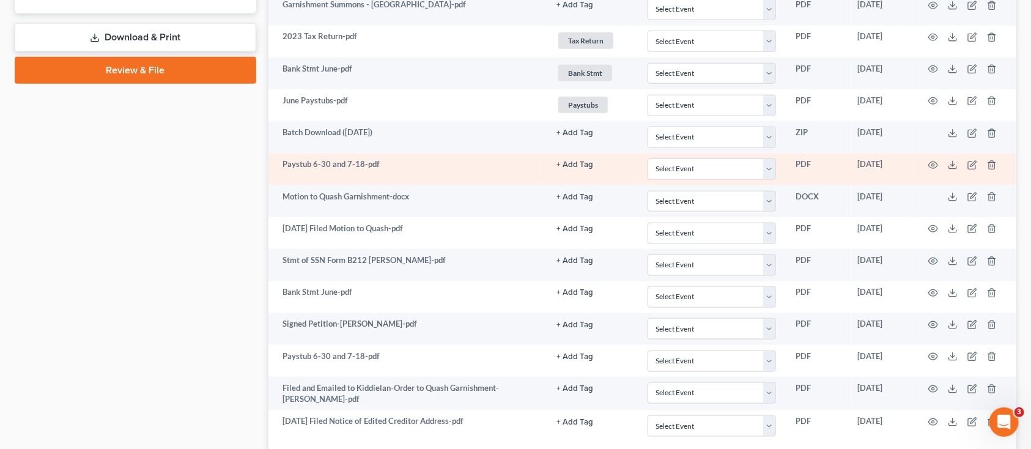
scroll to position [571, 0]
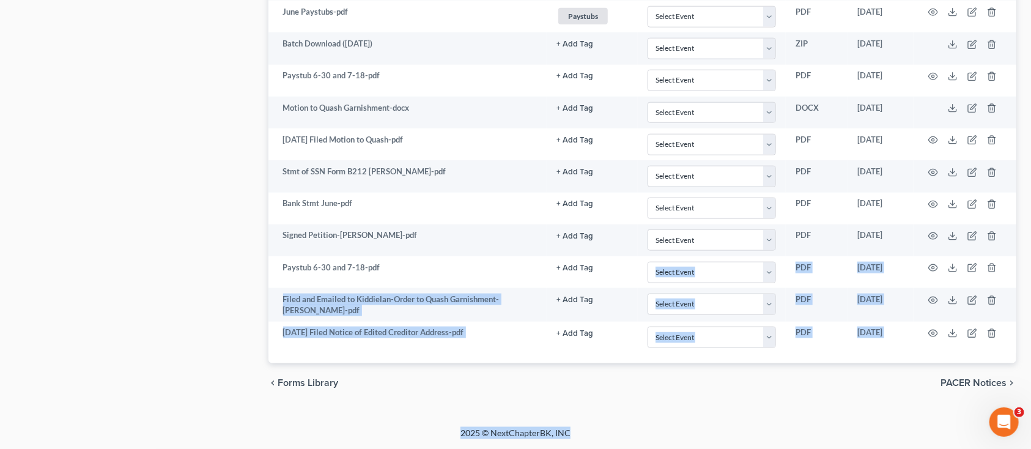
drag, startPoint x: 520, startPoint y: 487, endPoint x: 739, endPoint y: 487, distance: 218.9
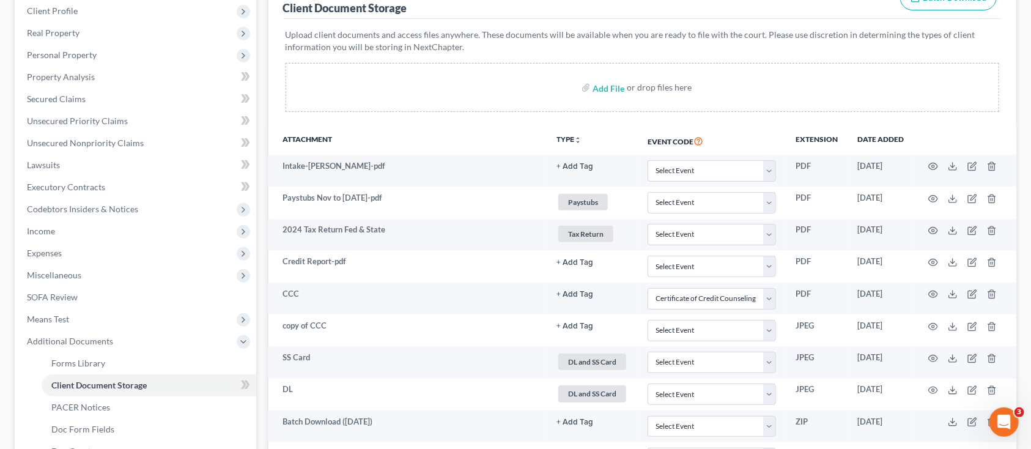
scroll to position [0, 0]
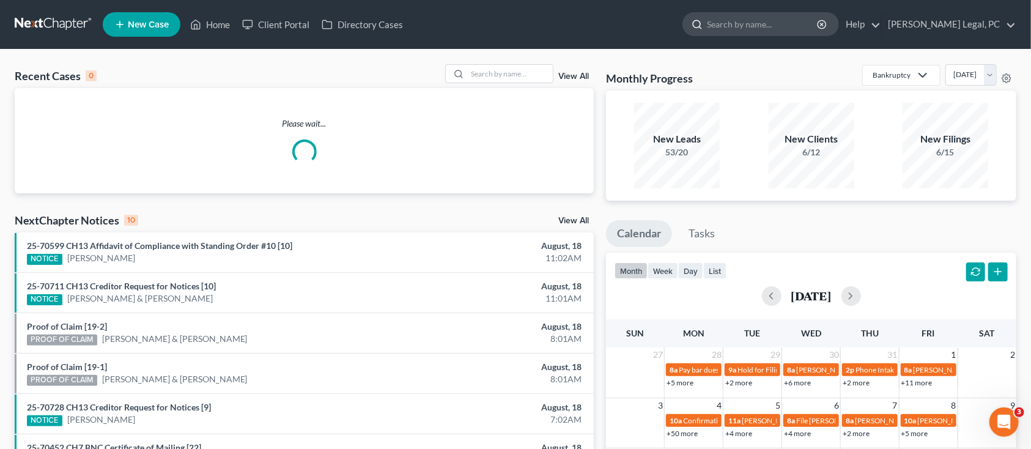
click at [761, 20] on input "search" at bounding box center [763, 24] width 112 height 23
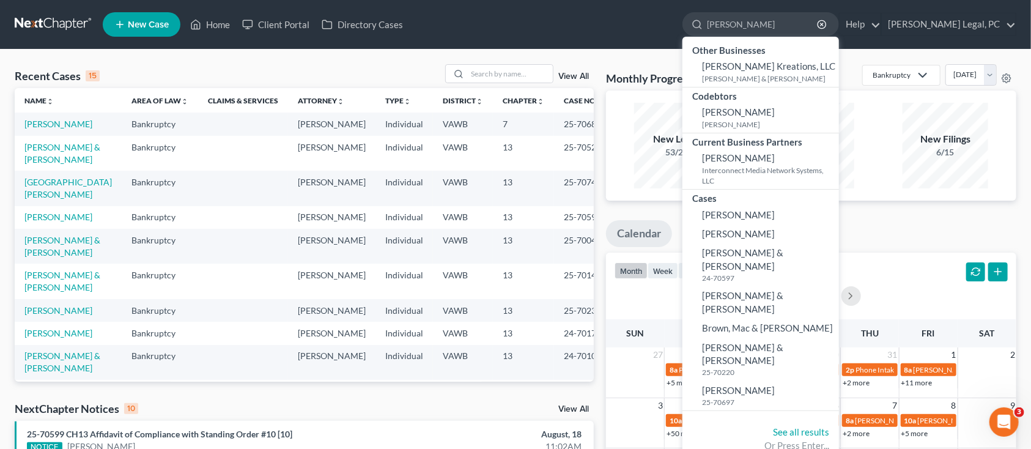
type input "kelley"
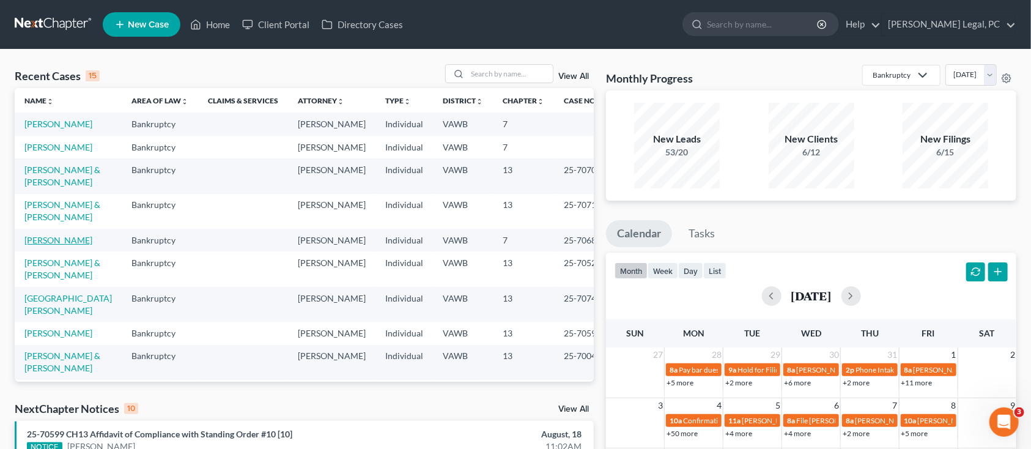
click at [48, 235] on link "[PERSON_NAME]" at bounding box center [58, 240] width 68 height 10
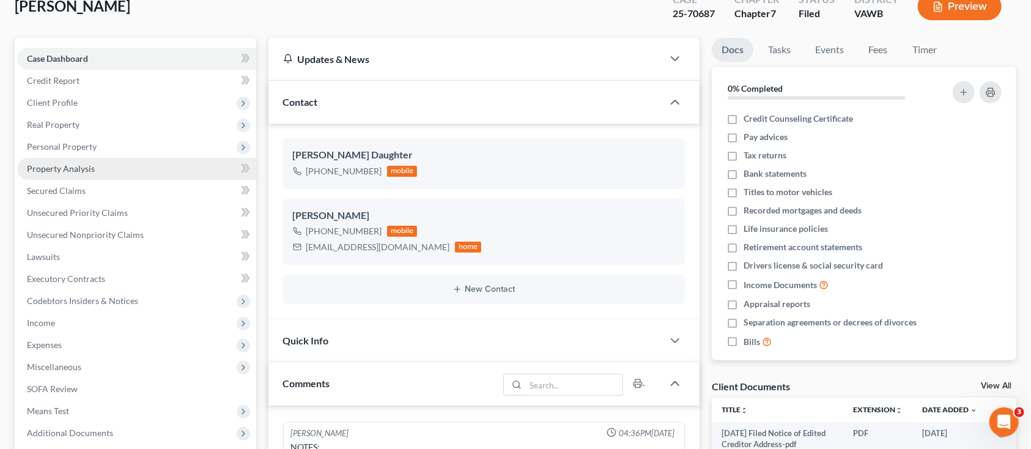
scroll to position [163, 0]
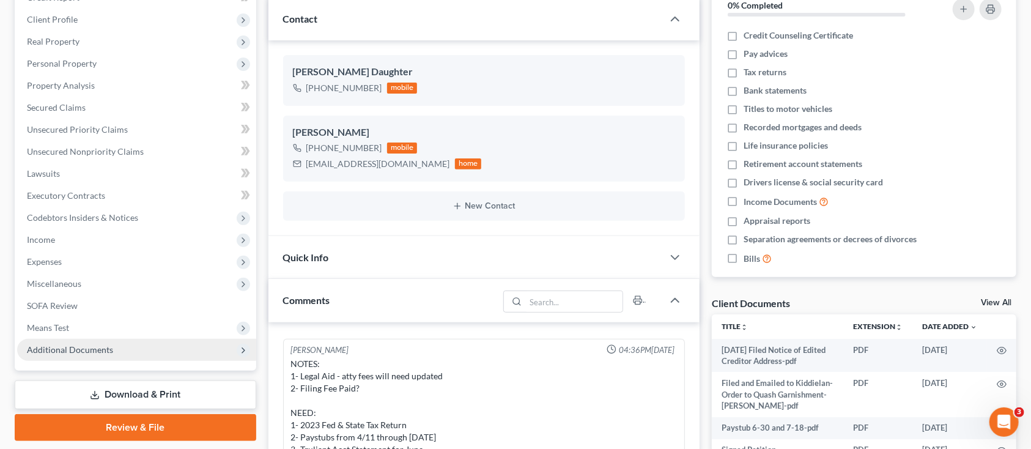
click at [66, 346] on span "Additional Documents" at bounding box center [70, 349] width 86 height 10
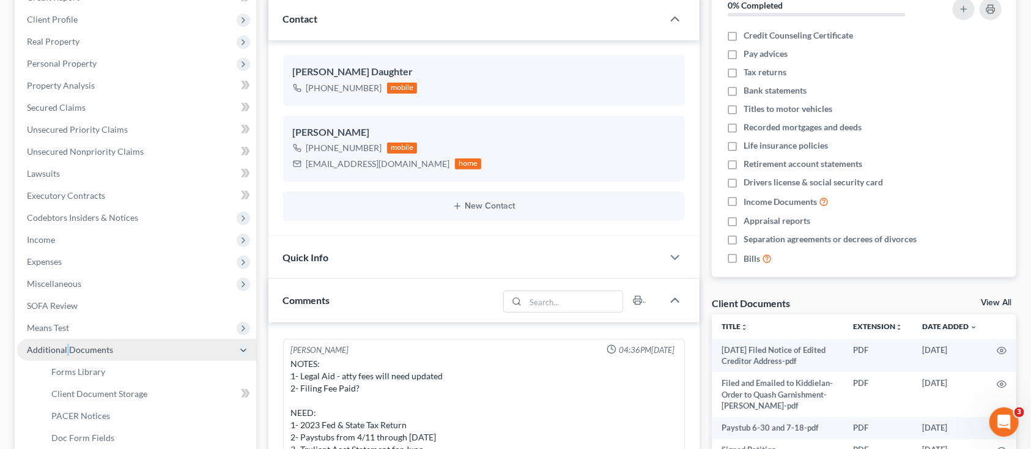
click at [66, 346] on span "Additional Documents" at bounding box center [70, 349] width 86 height 10
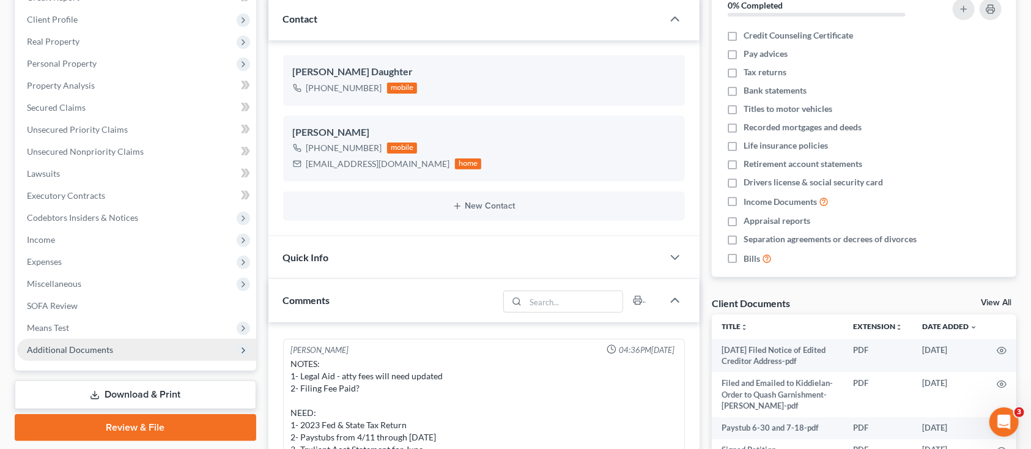
click at [172, 351] on span "Additional Documents" at bounding box center [136, 350] width 239 height 22
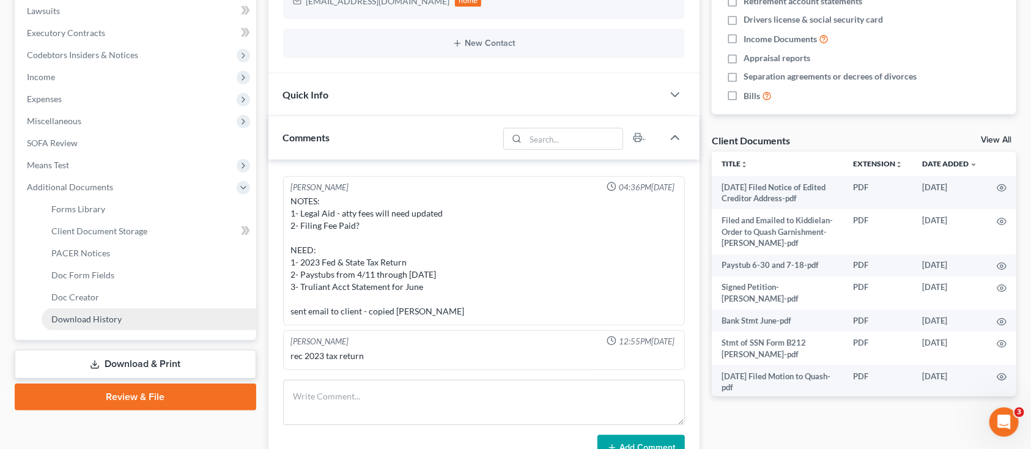
scroll to position [326, 0]
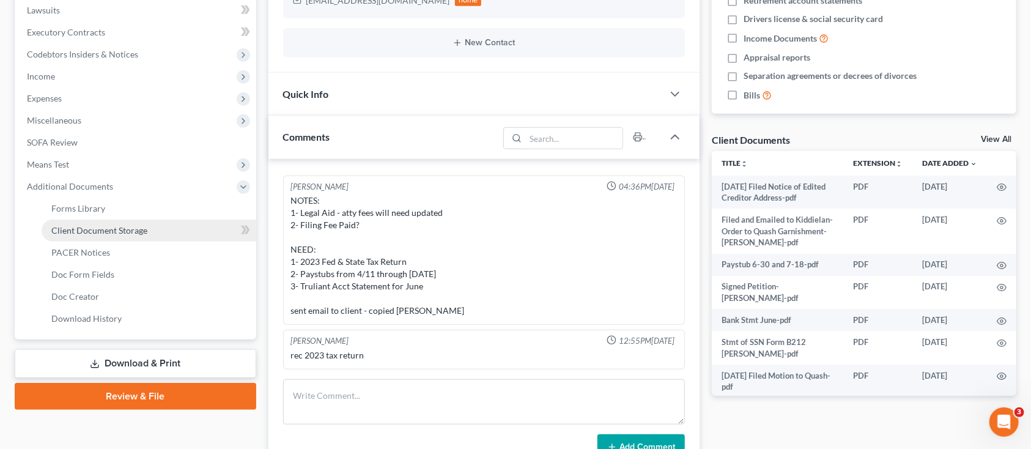
click at [122, 231] on span "Client Document Storage" at bounding box center [99, 230] width 96 height 10
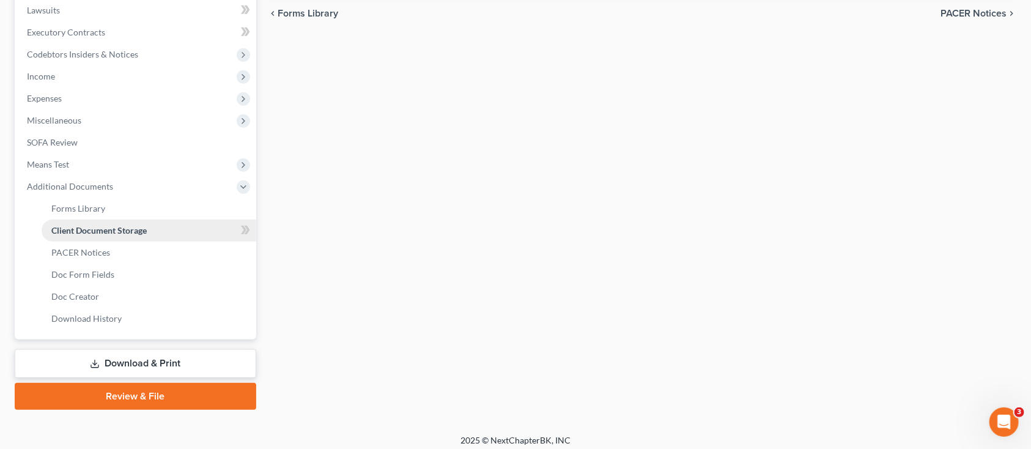
scroll to position [127, 0]
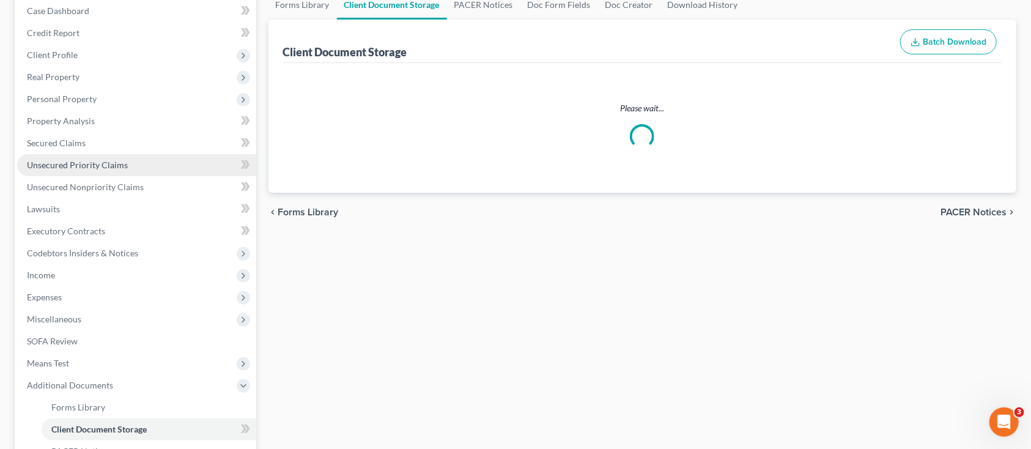
select select "0"
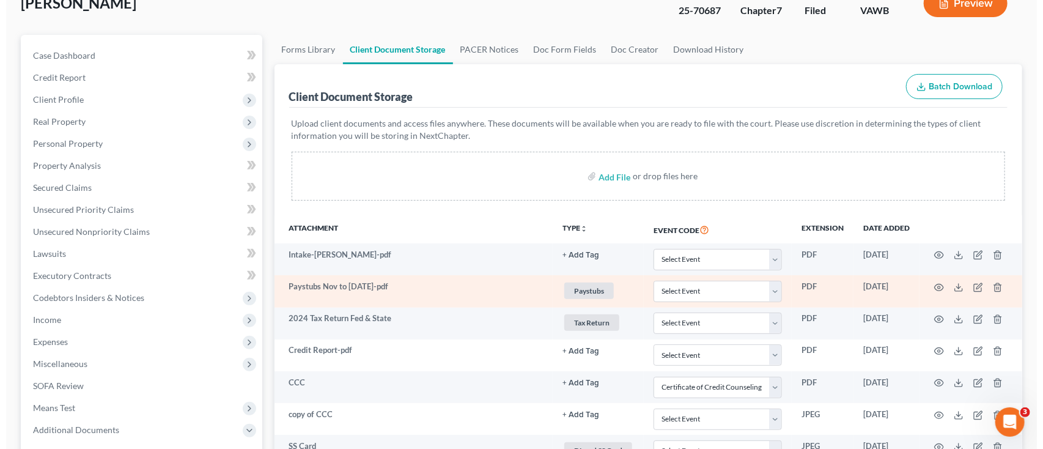
scroll to position [245, 0]
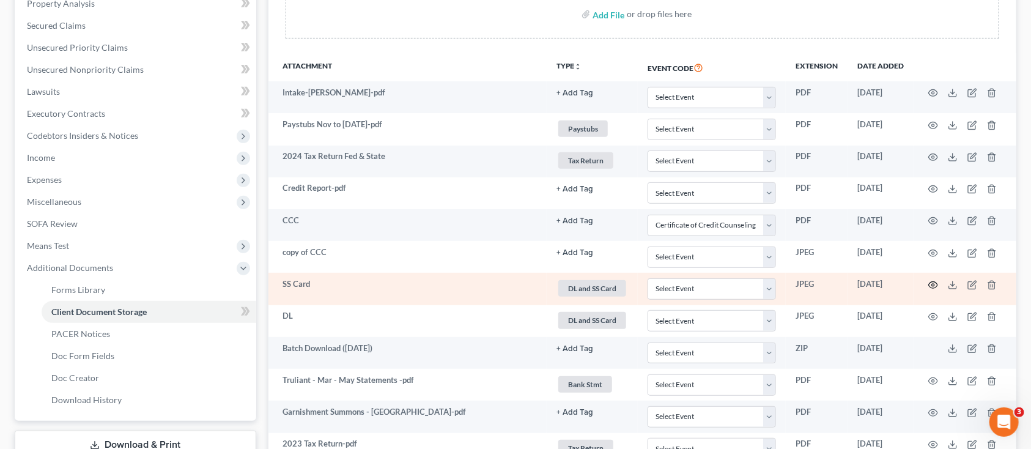
click at [938, 284] on icon "button" at bounding box center [933, 285] width 9 height 7
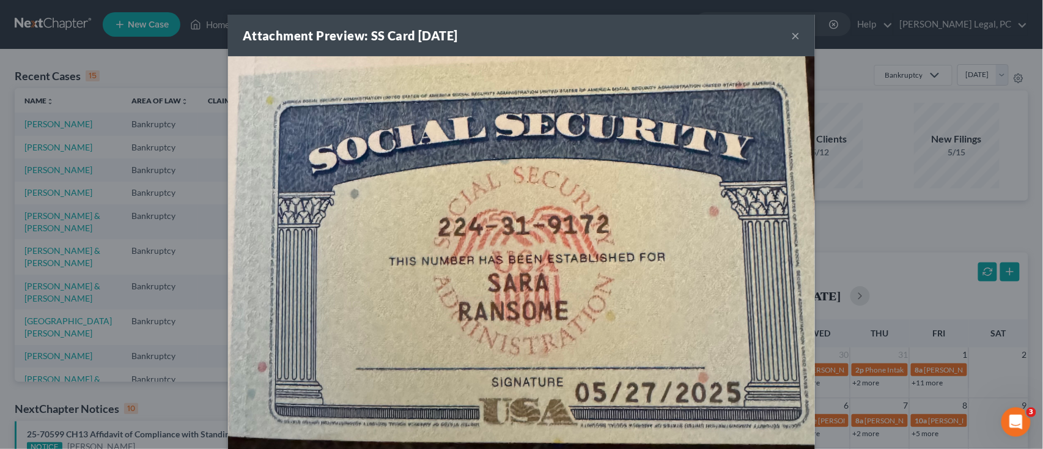
click at [796, 31] on div "Attachment Preview: SS Card 06/12/2025 ×" at bounding box center [521, 36] width 587 height 42
click at [793, 36] on button "×" at bounding box center [796, 35] width 9 height 15
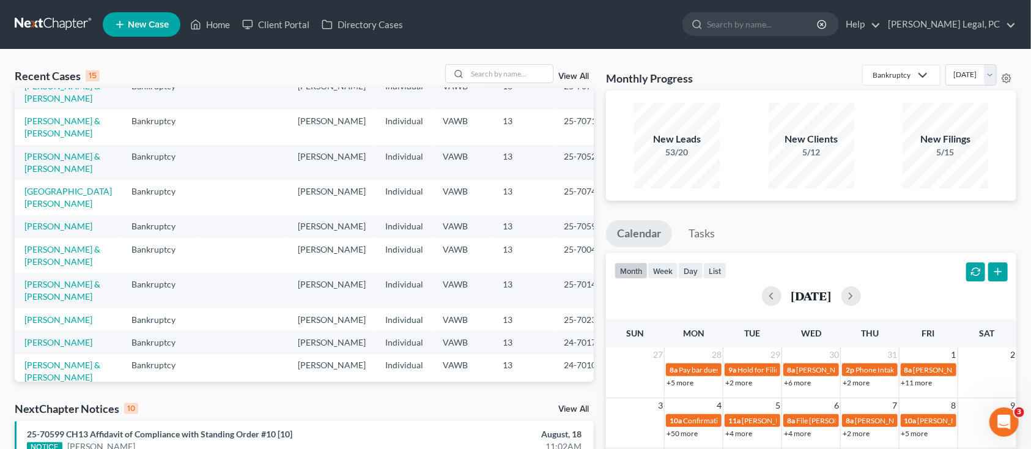
scroll to position [157, 0]
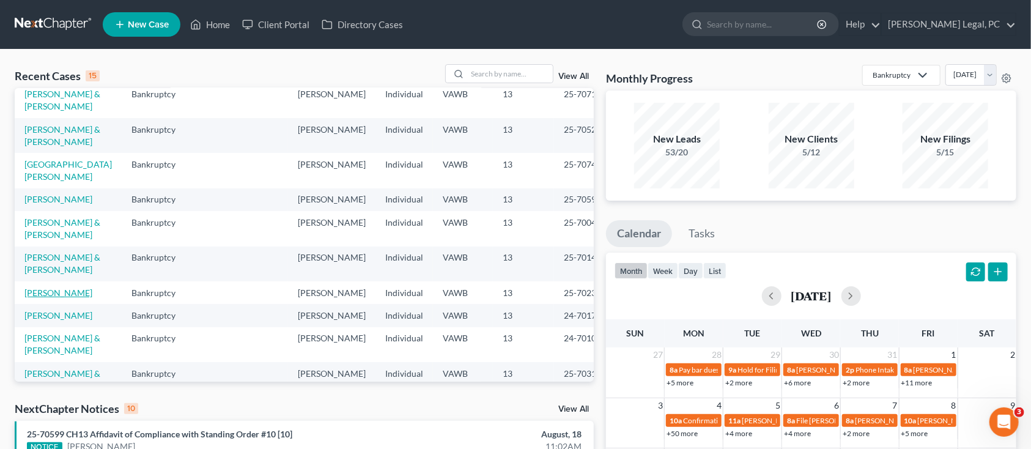
click at [50, 287] on link "[PERSON_NAME]" at bounding box center [58, 292] width 68 height 10
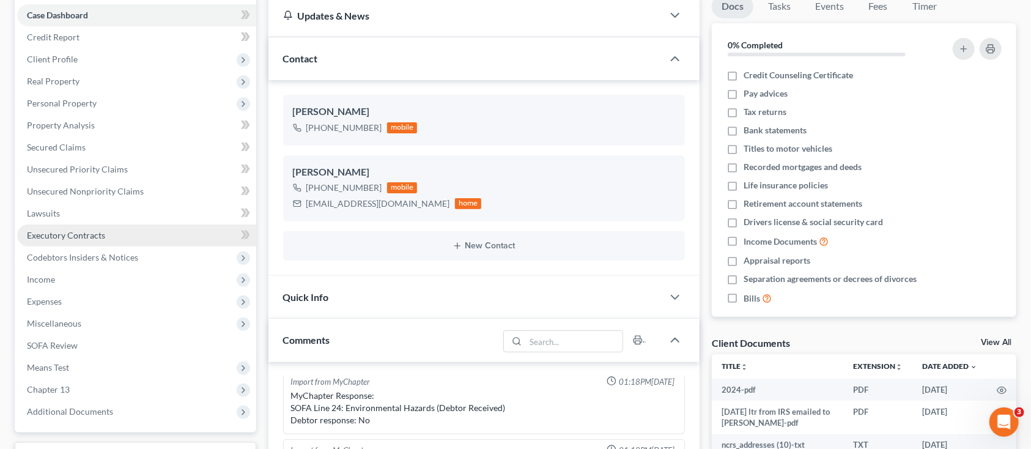
scroll to position [163, 0]
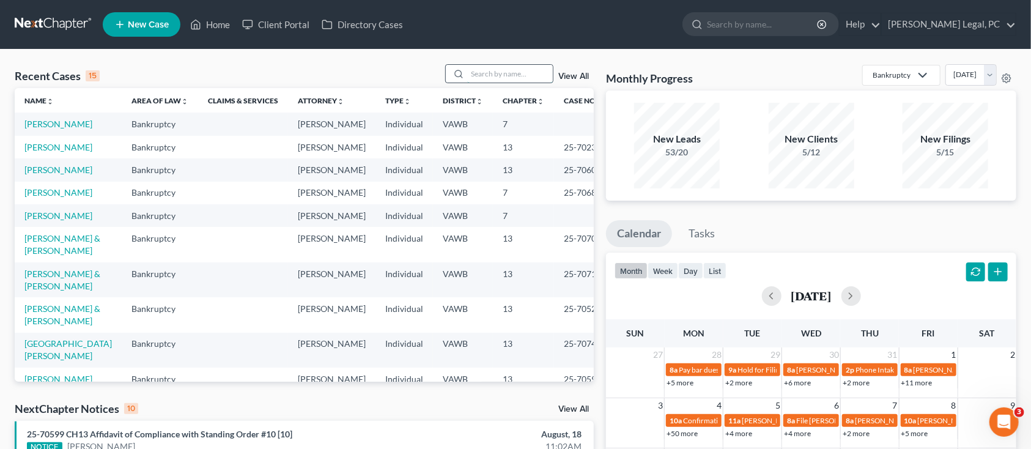
click at [473, 78] on input "search" at bounding box center [510, 74] width 86 height 18
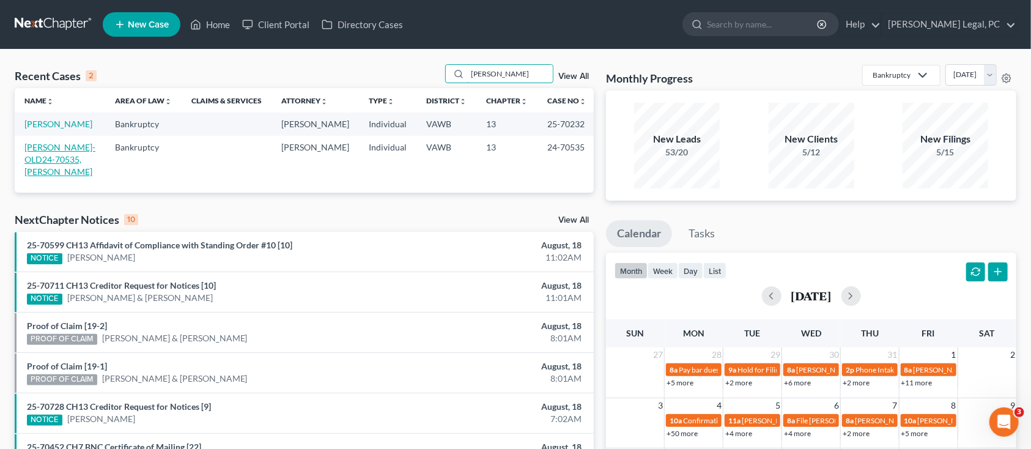
type input "BOMAR"
click at [32, 144] on link "[PERSON_NAME]-OLD24-70535, [PERSON_NAME]" at bounding box center [59, 159] width 71 height 35
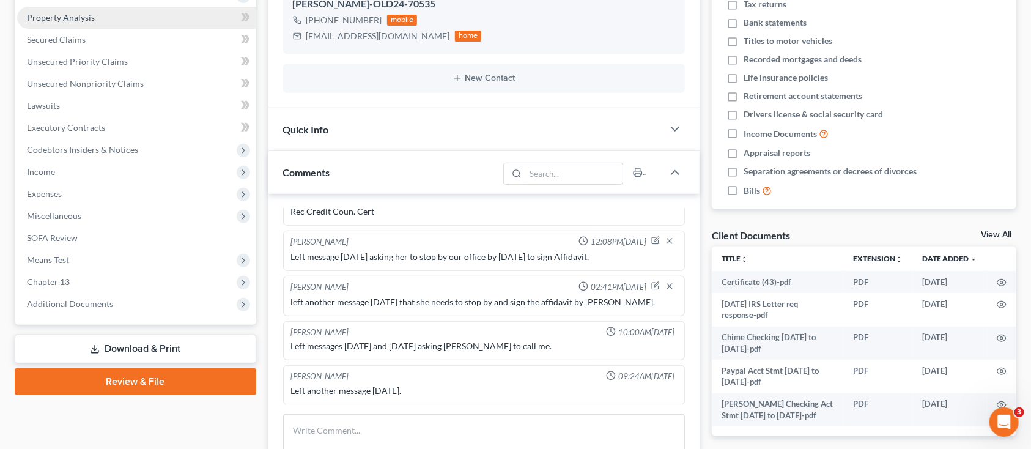
scroll to position [326, 0]
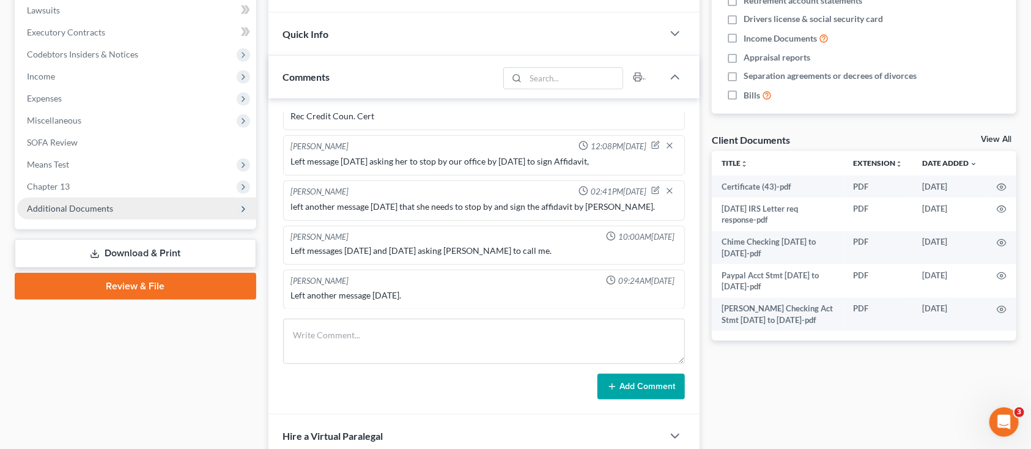
click at [99, 203] on span "Additional Documents" at bounding box center [70, 208] width 86 height 10
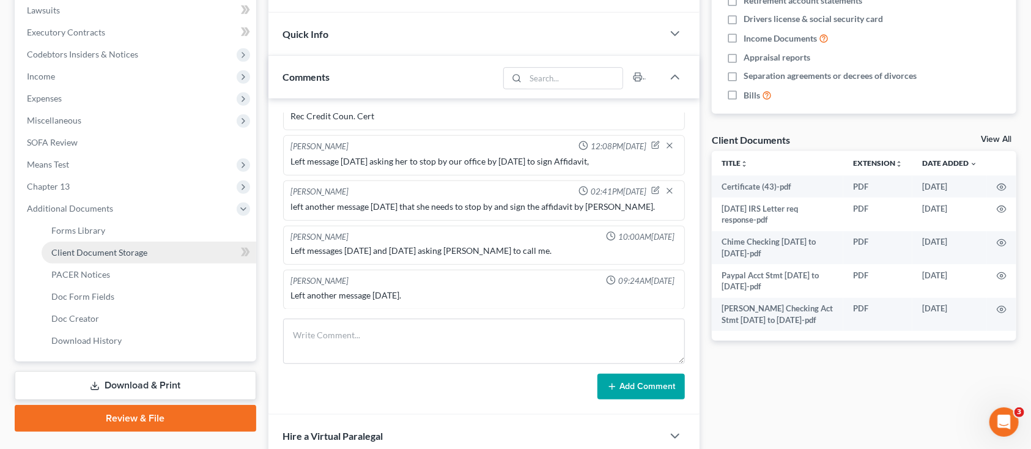
click at [119, 251] on span "Client Document Storage" at bounding box center [99, 252] width 96 height 10
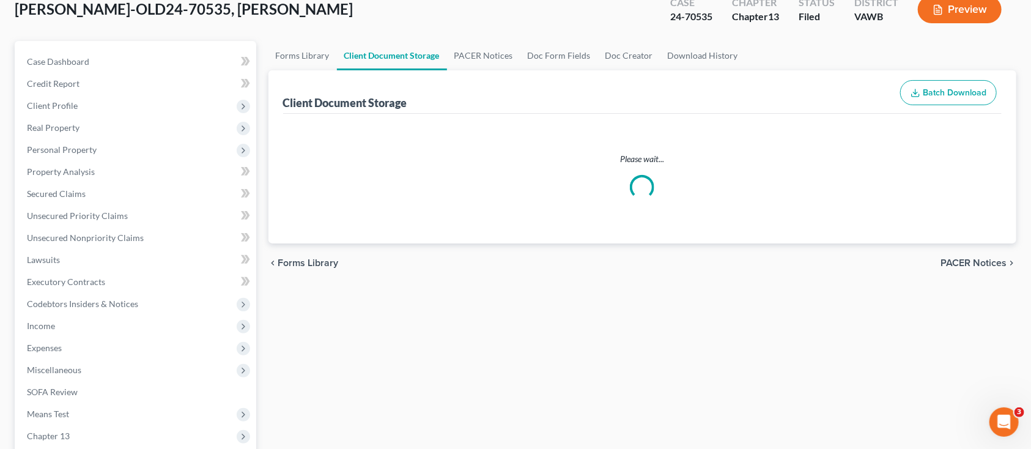
select select "0"
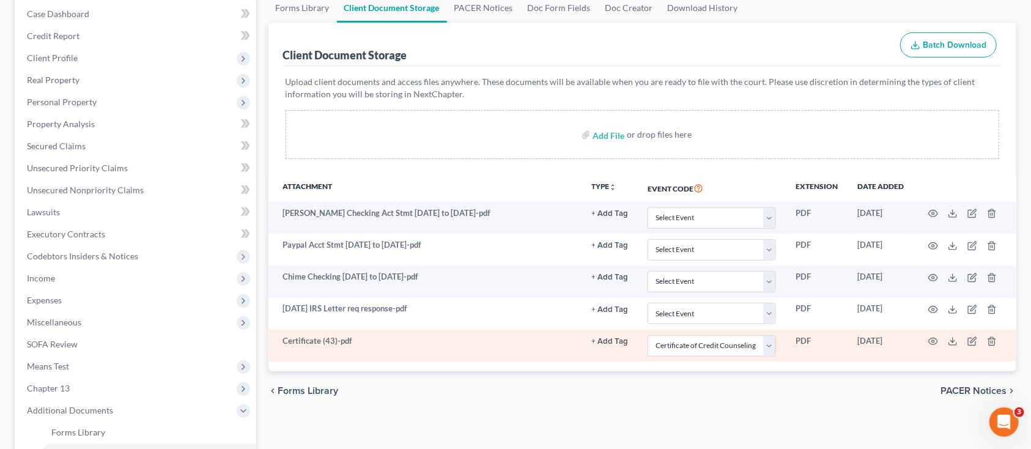
scroll to position [163, 0]
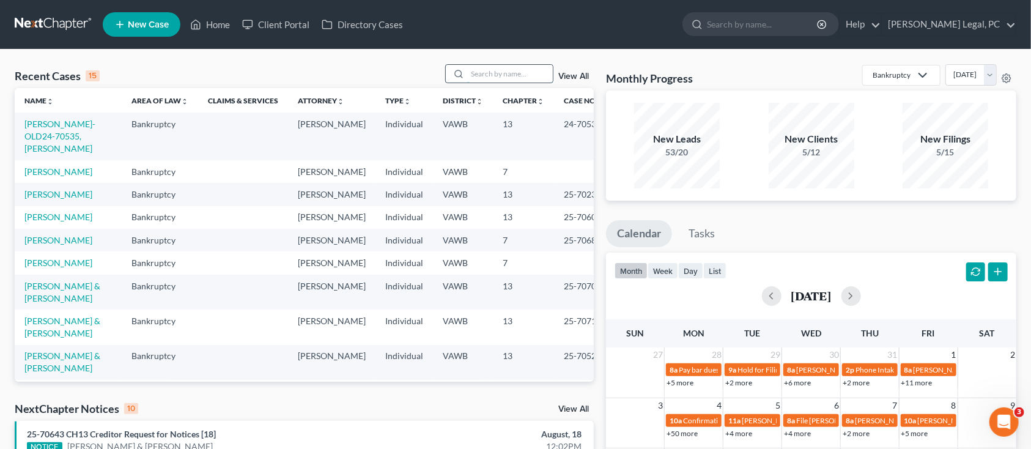
click at [528, 72] on input "search" at bounding box center [510, 74] width 86 height 18
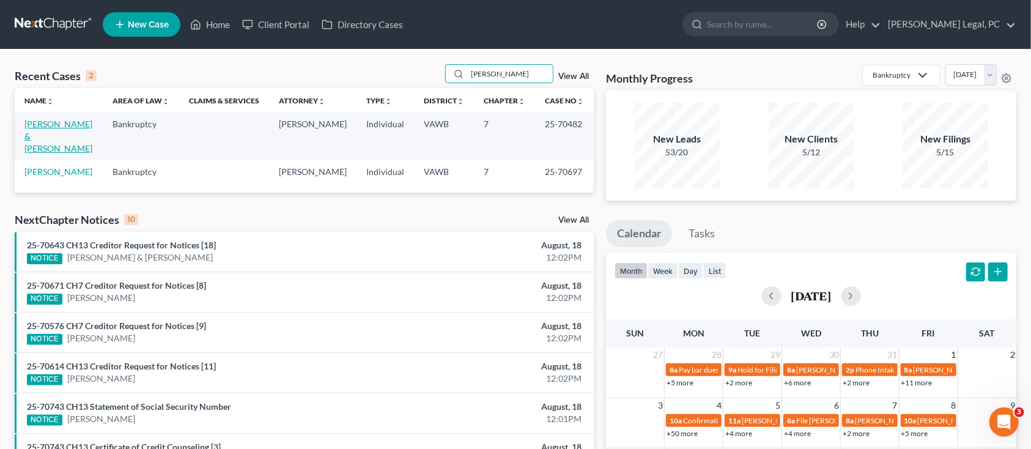
type input "KELLEY"
click at [73, 124] on link "Kelley, Christopher & Michelle" at bounding box center [58, 136] width 68 height 35
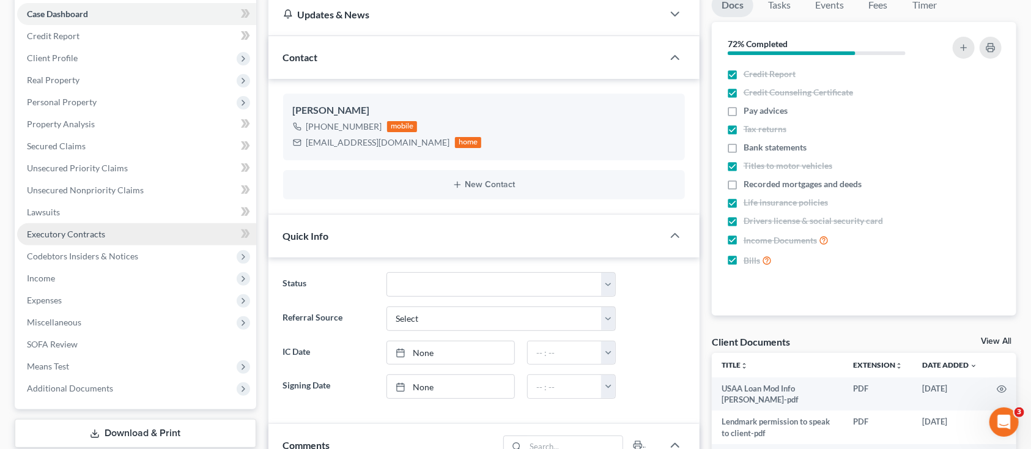
scroll to position [245, 0]
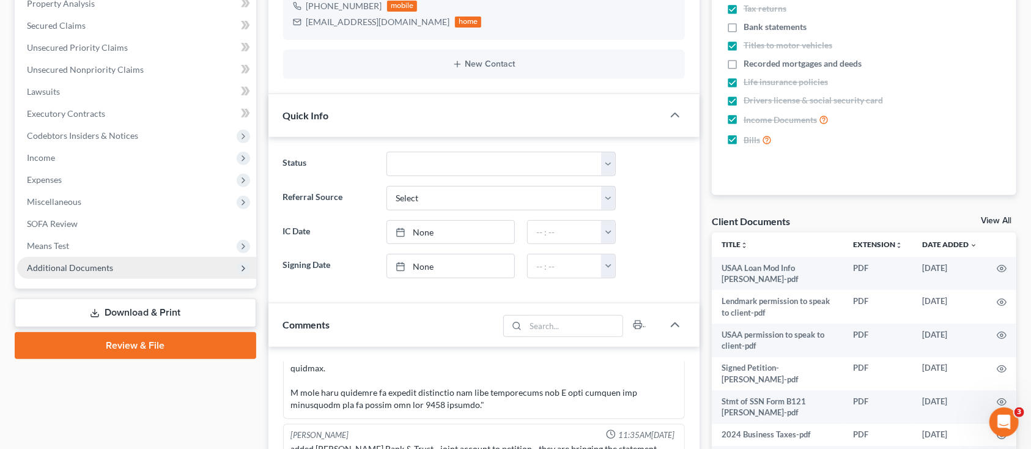
click at [109, 264] on span "Additional Documents" at bounding box center [70, 267] width 86 height 10
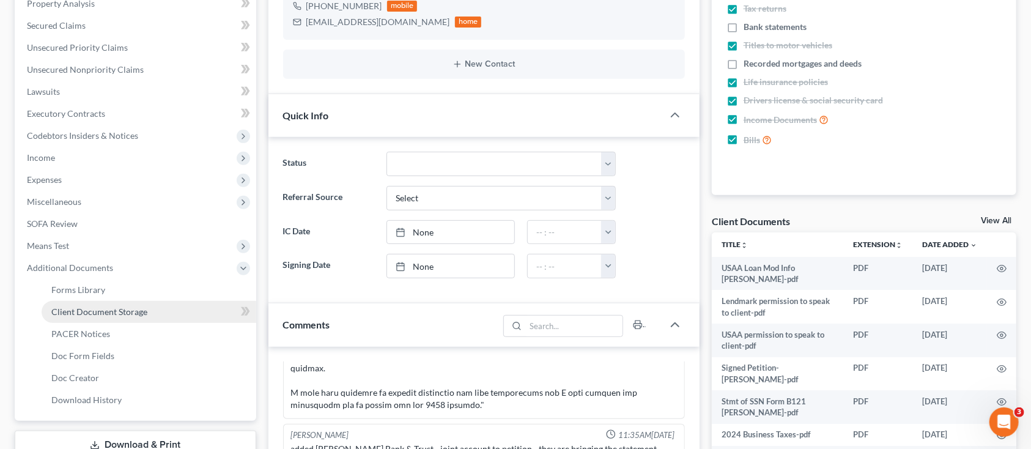
click at [105, 312] on span "Client Document Storage" at bounding box center [99, 311] width 96 height 10
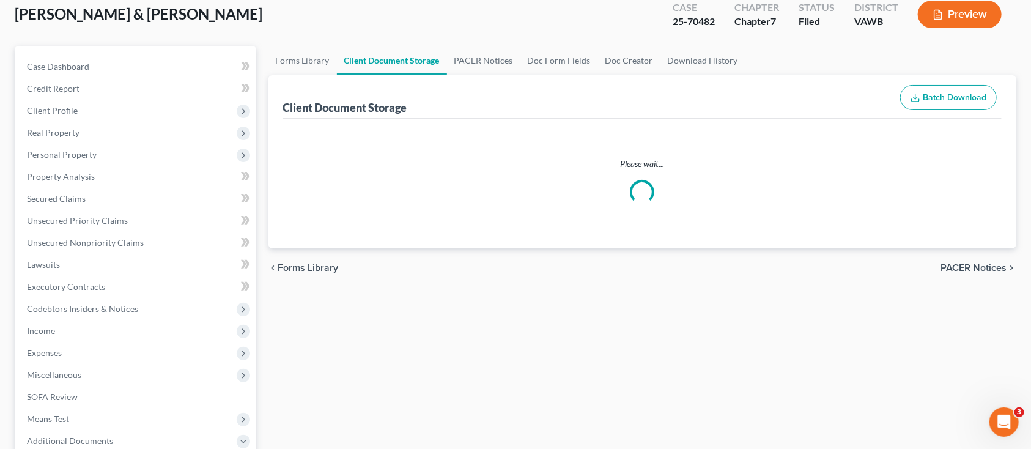
scroll to position [23, 0]
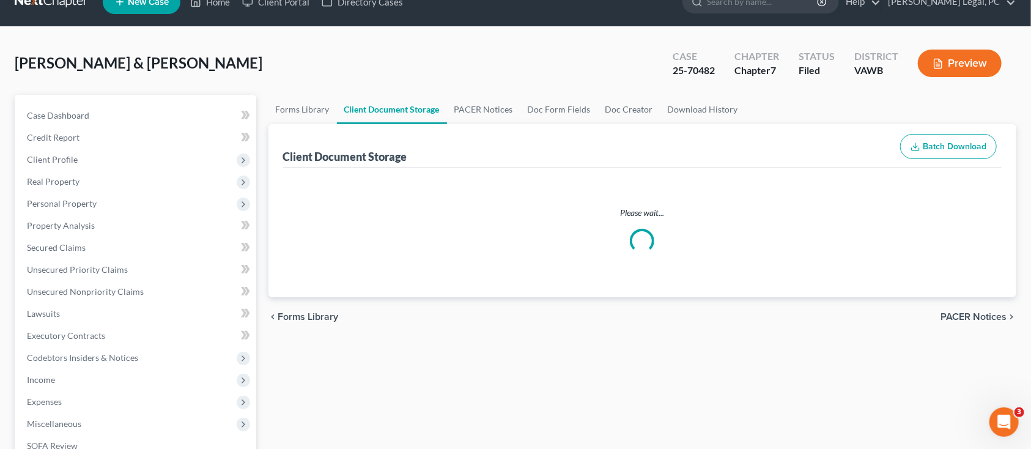
select select "0"
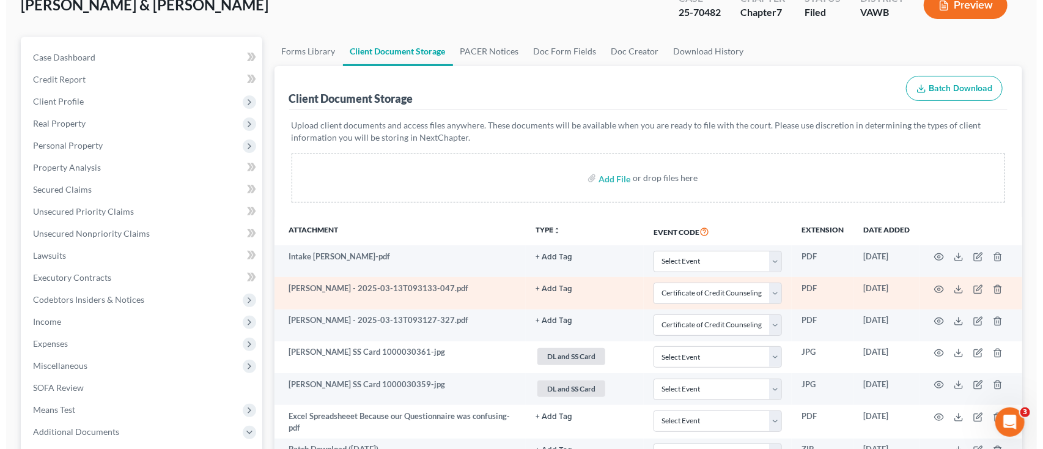
scroll to position [81, 0]
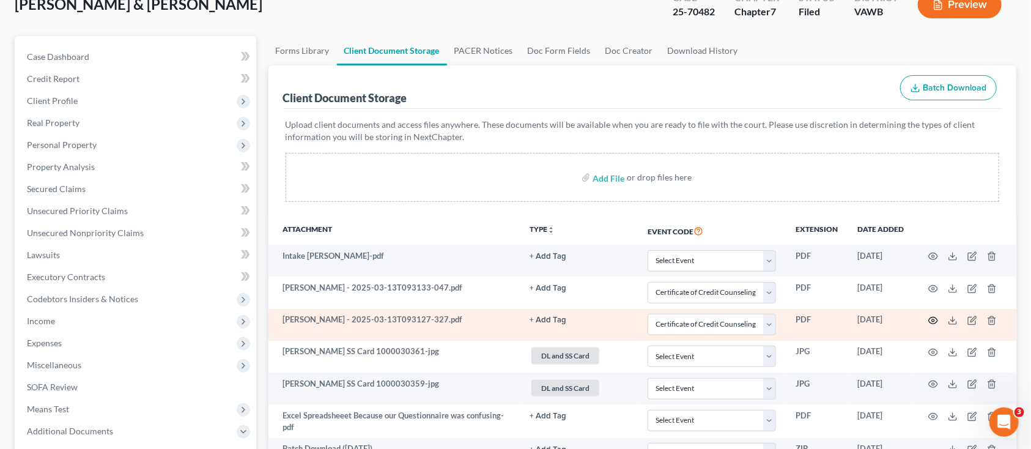
click at [932, 317] on icon "button" at bounding box center [933, 320] width 9 height 7
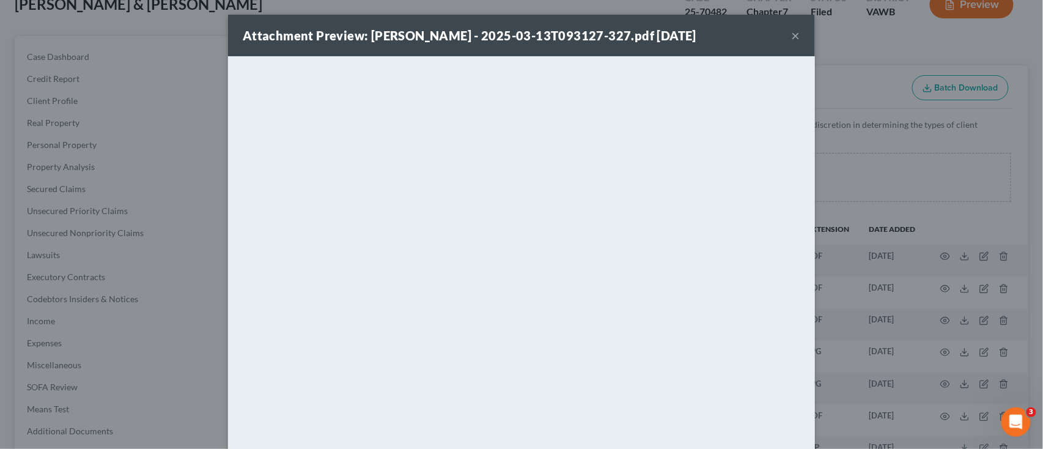
click at [795, 35] on div "Attachment Preview: Chris Certificate - 2025-03-13T093127-327.pdf 03/13/2025 ×" at bounding box center [521, 36] width 587 height 42
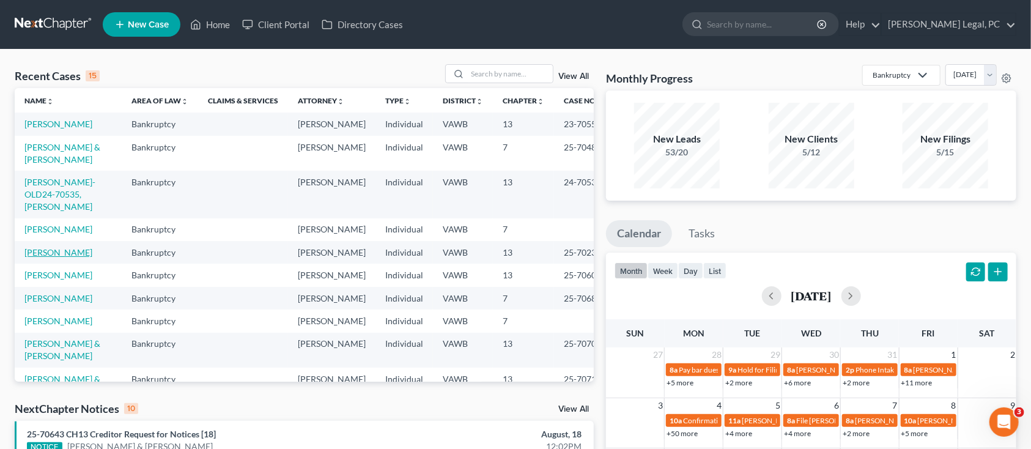
click at [36, 247] on link "[PERSON_NAME]" at bounding box center [58, 252] width 68 height 10
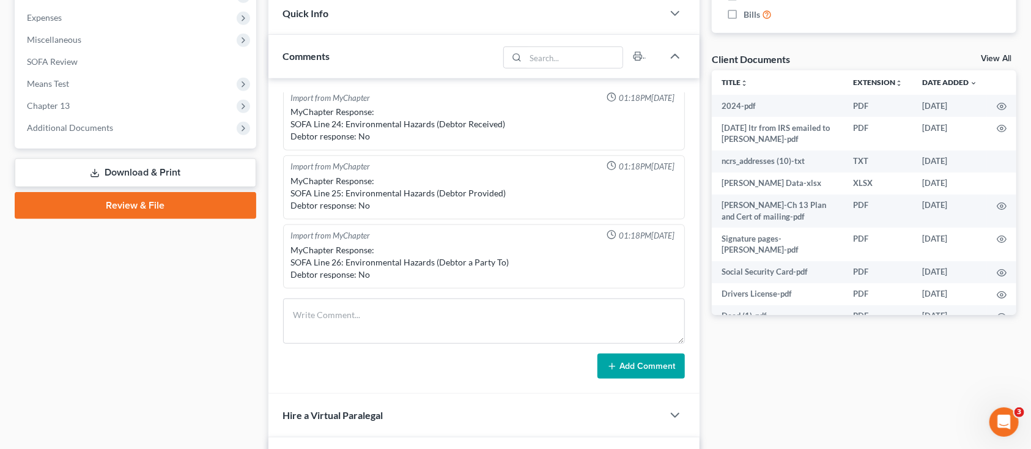
scroll to position [407, 0]
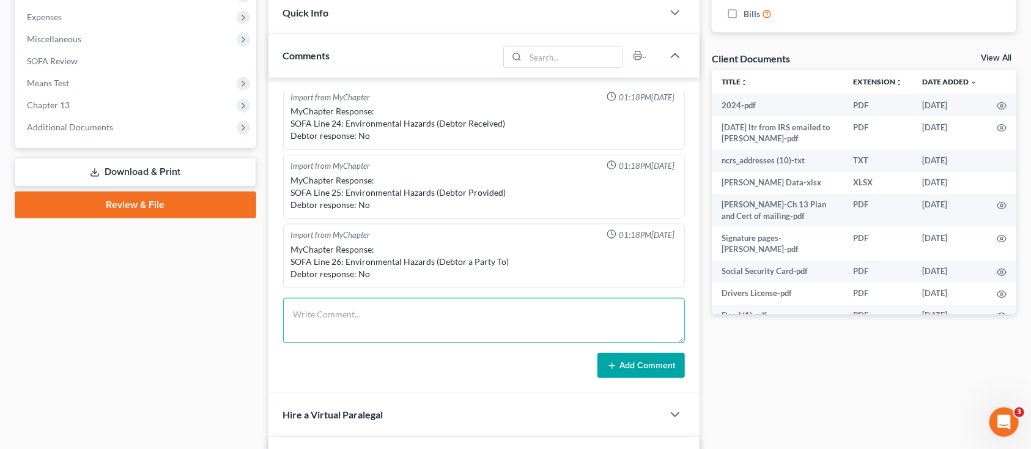
click at [360, 324] on textarea at bounding box center [484, 320] width 402 height 45
type textarea "LEFT MESSAGE AND ALSO TEXT MESSAGE THAT WE NEED HER SIGNATURE ON TAX RETURN [DA…"
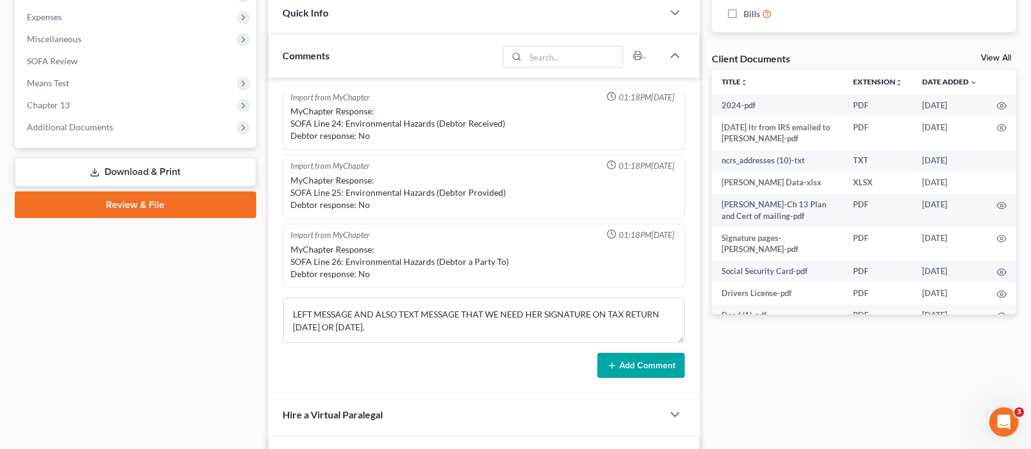
click at [662, 355] on button "Add Comment" at bounding box center [641, 366] width 87 height 26
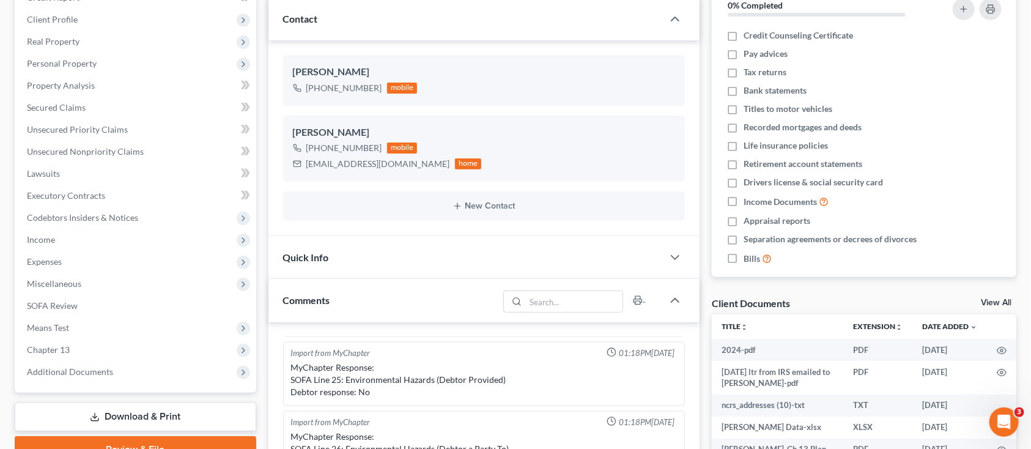
scroll to position [0, 0]
